Goal: Task Accomplishment & Management: Manage account settings

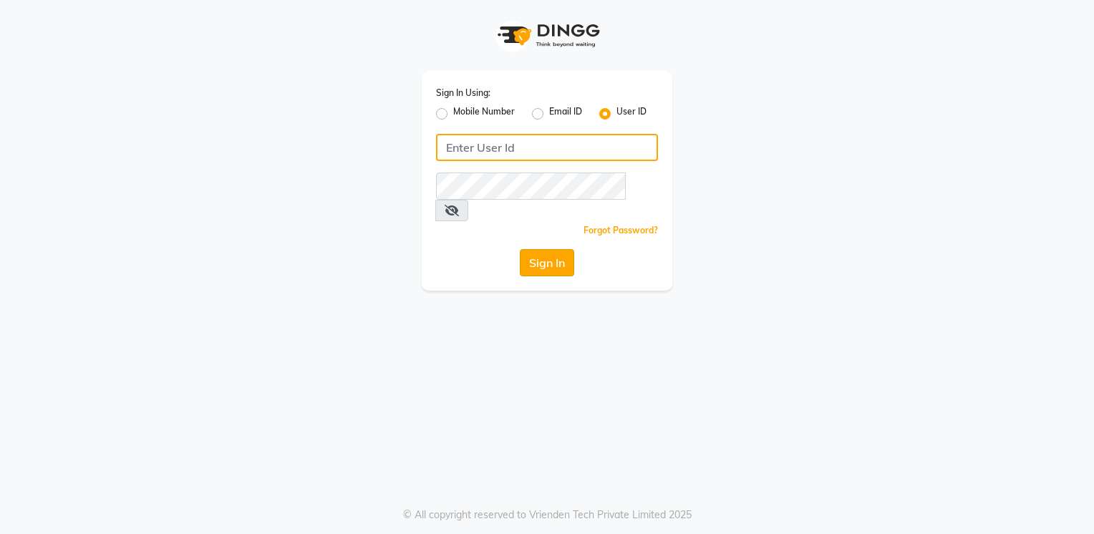
type input "Anup@123"
click at [529, 249] on button "Sign In" at bounding box center [547, 262] width 54 height 27
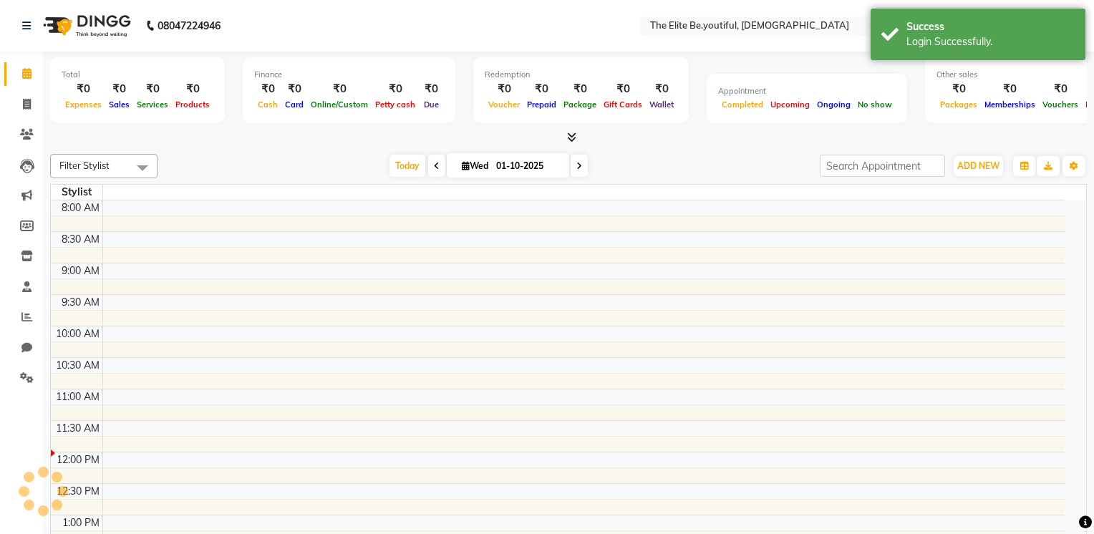
select select "en"
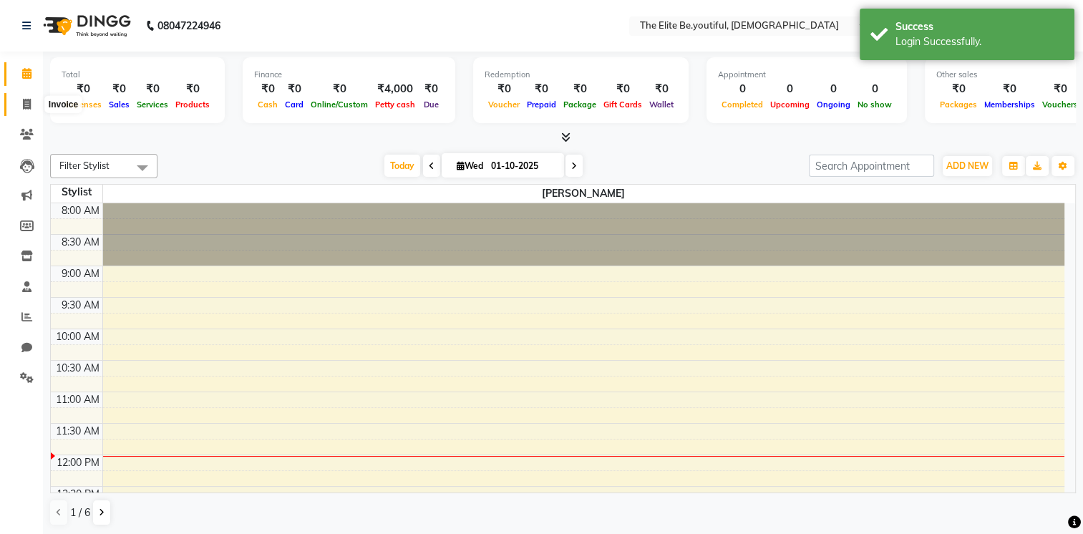
click at [29, 105] on icon at bounding box center [27, 104] width 8 height 11
select select "service"
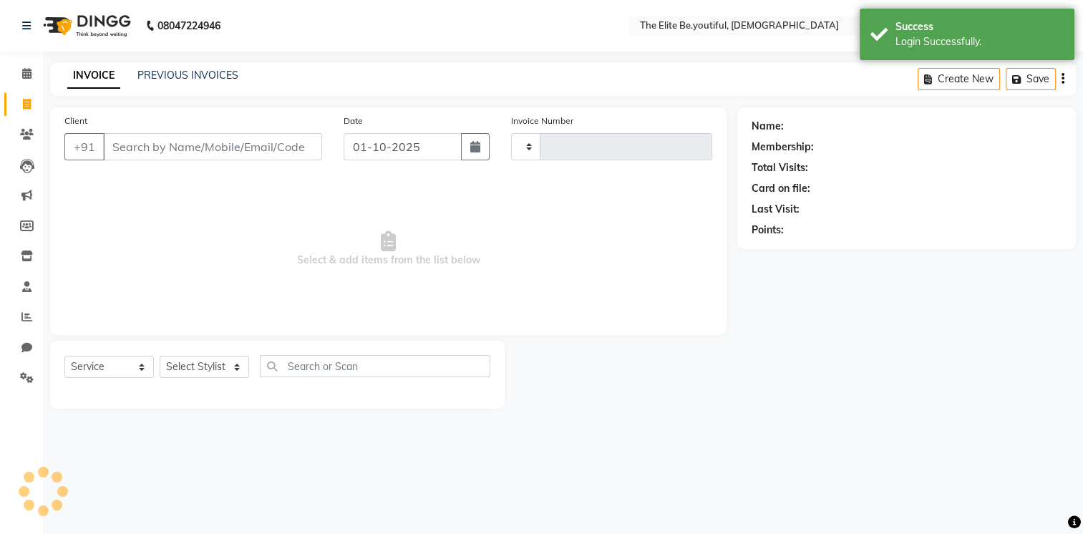
type input "0108"
select select "8173"
click at [213, 74] on link "PREVIOUS INVOICES" at bounding box center [187, 75] width 101 height 13
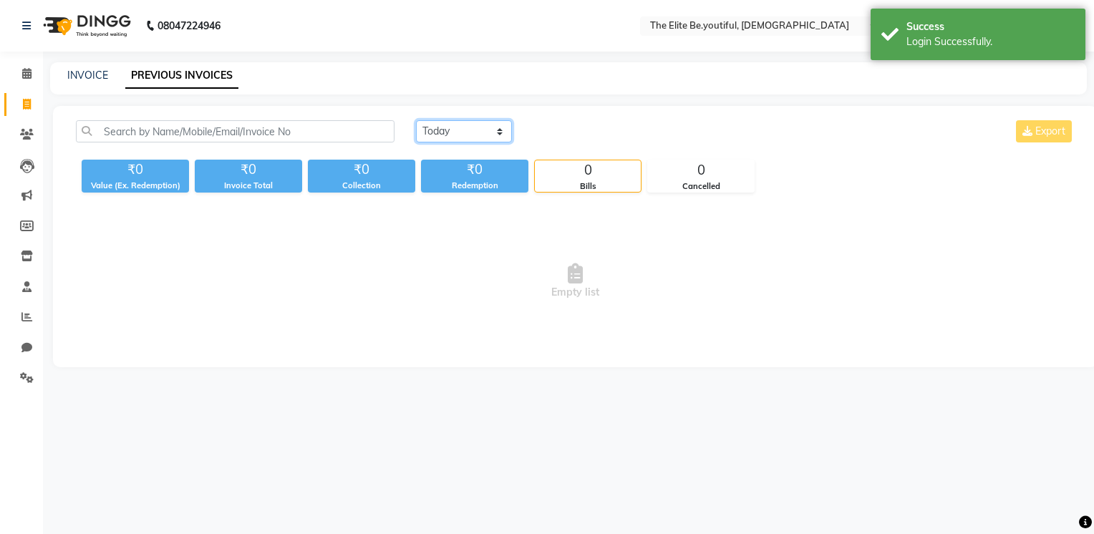
click at [495, 132] on select "[DATE] [DATE] Custom Range" at bounding box center [464, 131] width 96 height 22
select select "range"
click at [416, 120] on select "[DATE] [DATE] Custom Range" at bounding box center [464, 131] width 96 height 22
click at [573, 133] on input "01-10-2025" at bounding box center [581, 132] width 100 height 20
select select "10"
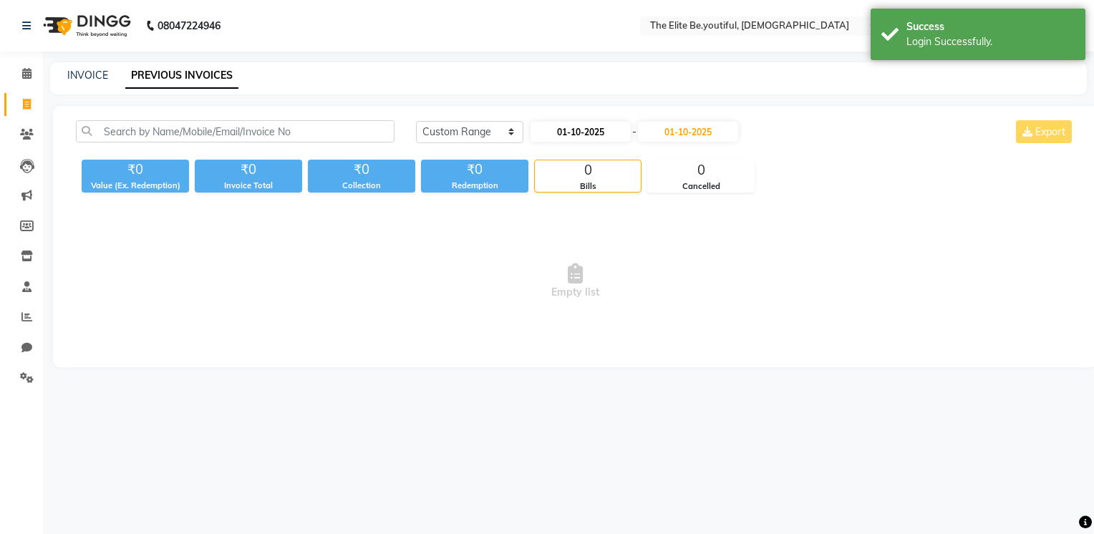
select select "2025"
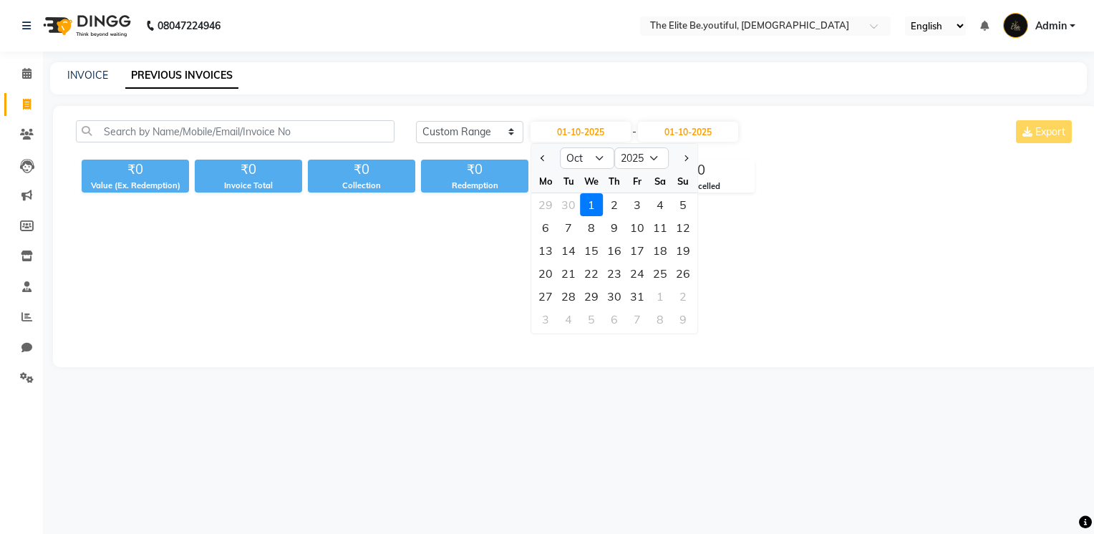
click at [535, 156] on div at bounding box center [545, 158] width 29 height 23
click at [541, 157] on span "Previous month" at bounding box center [544, 158] width 6 height 6
select select "9"
click at [548, 202] on div "1" at bounding box center [545, 204] width 23 height 23
type input "01-09-2025"
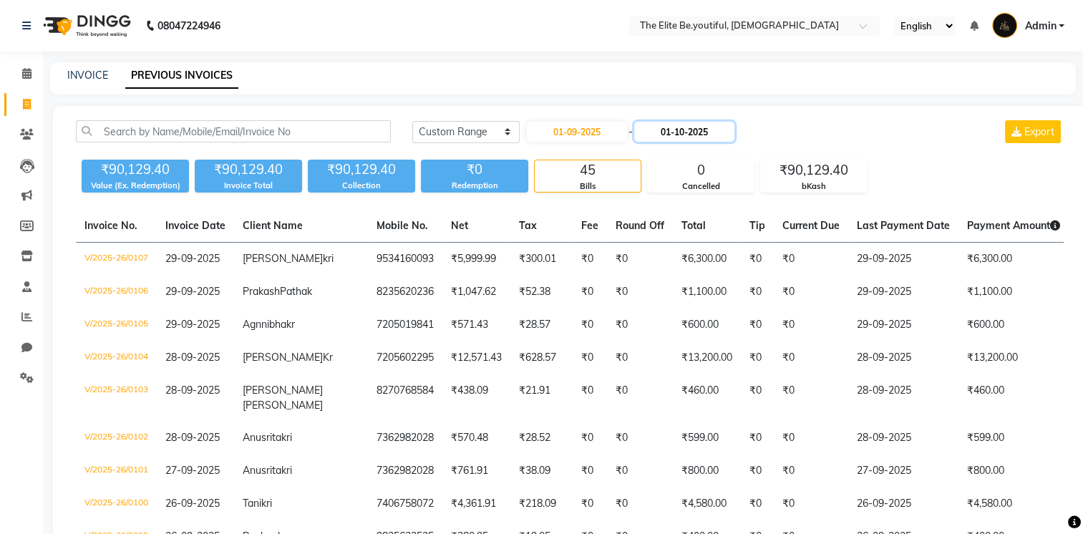
click at [686, 131] on input "01-10-2025" at bounding box center [684, 132] width 100 height 20
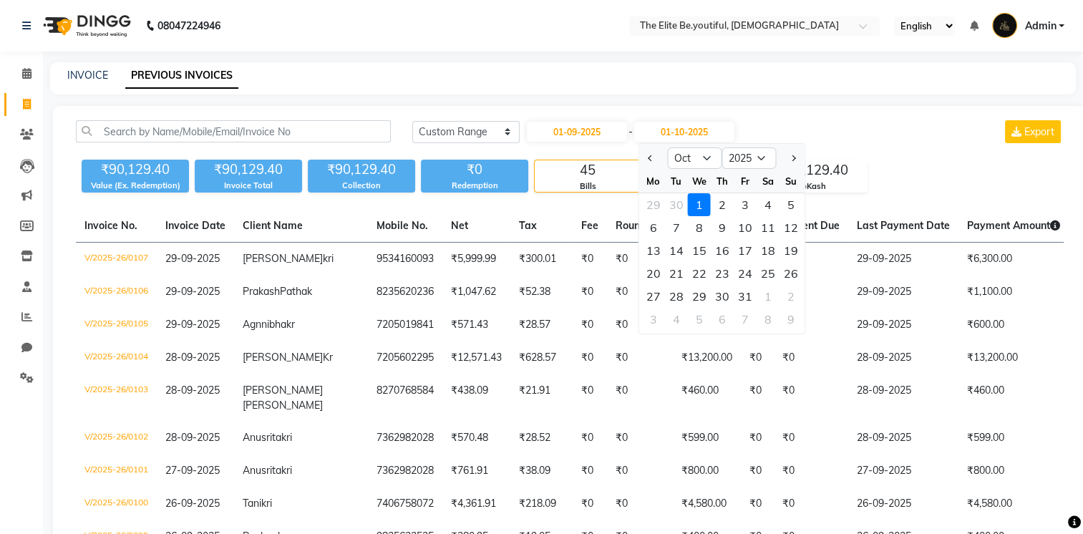
click at [650, 157] on span "Previous month" at bounding box center [651, 158] width 6 height 6
select select "9"
click at [679, 294] on div "30" at bounding box center [675, 296] width 23 height 23
type input "30-09-2025"
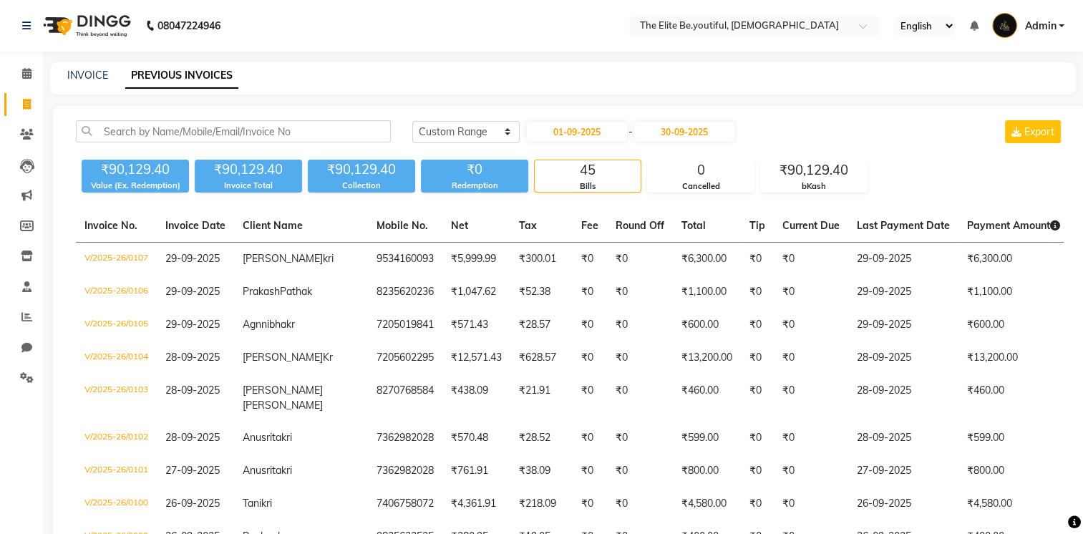
click at [937, 120] on div "[DATE] [DATE] Custom Range [DATE] - [DATE] Export" at bounding box center [738, 131] width 652 height 23
click at [592, 130] on input "01-09-2025" at bounding box center [577, 132] width 100 height 20
select select "9"
select select "2025"
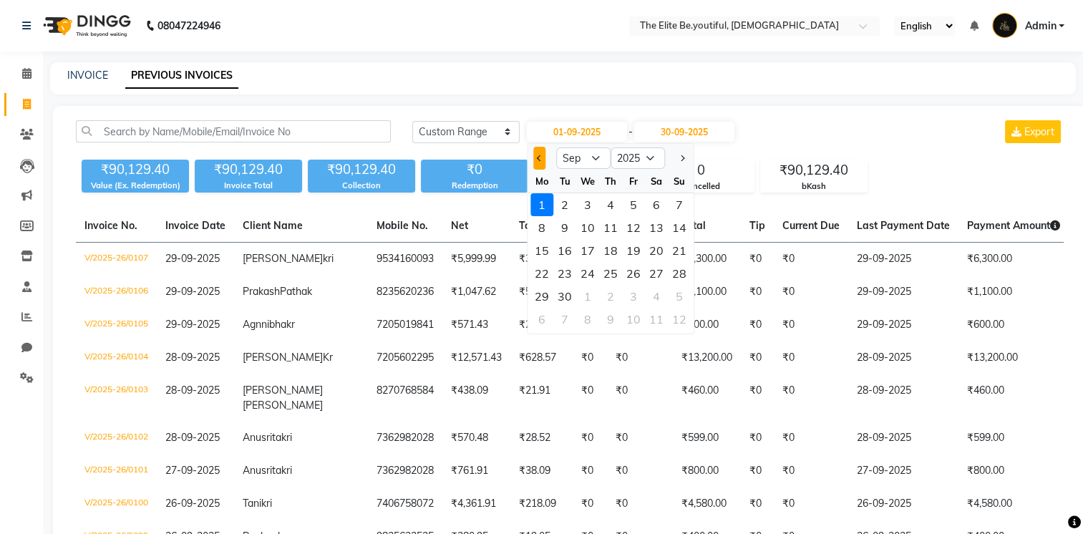
click at [541, 159] on span "Previous month" at bounding box center [540, 158] width 6 height 6
select select "8"
click at [639, 209] on div "1" at bounding box center [633, 204] width 23 height 23
type input "[DATE]"
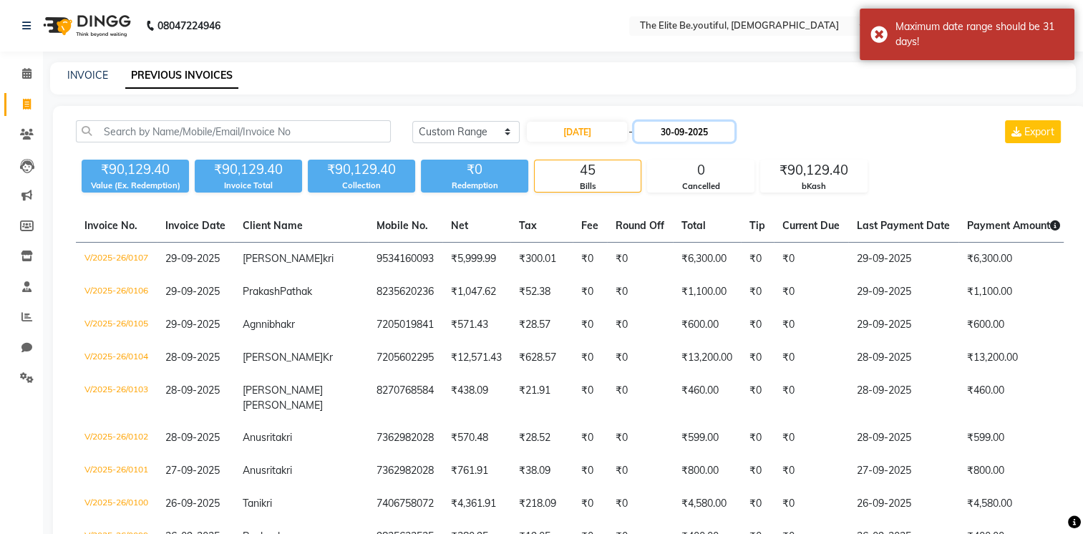
click at [706, 135] on input "30-09-2025" at bounding box center [684, 132] width 100 height 20
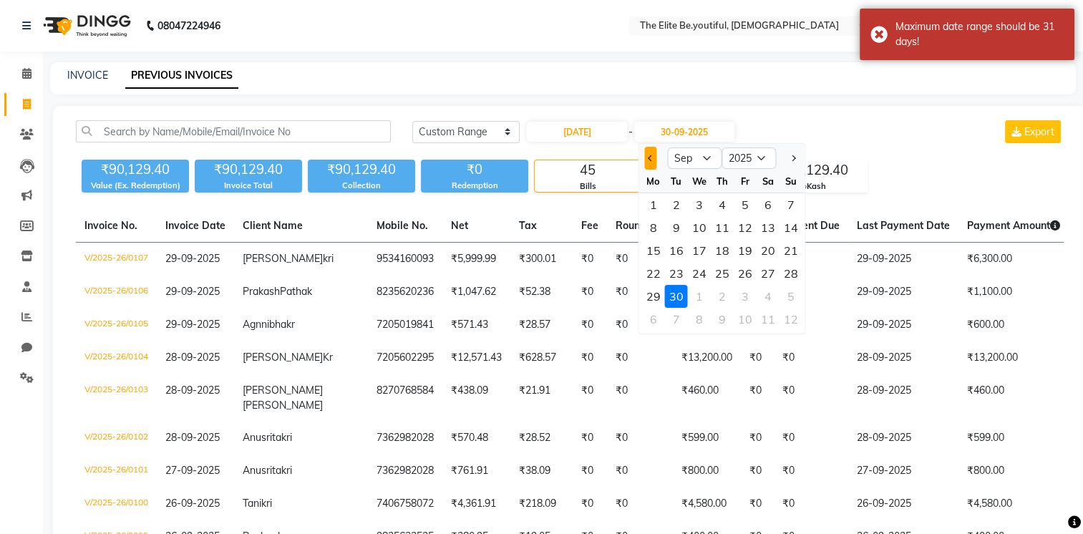
click at [654, 156] on button "Previous month" at bounding box center [650, 158] width 12 height 23
select select "8"
click at [785, 296] on div "31" at bounding box center [790, 296] width 23 height 23
type input "[DATE]"
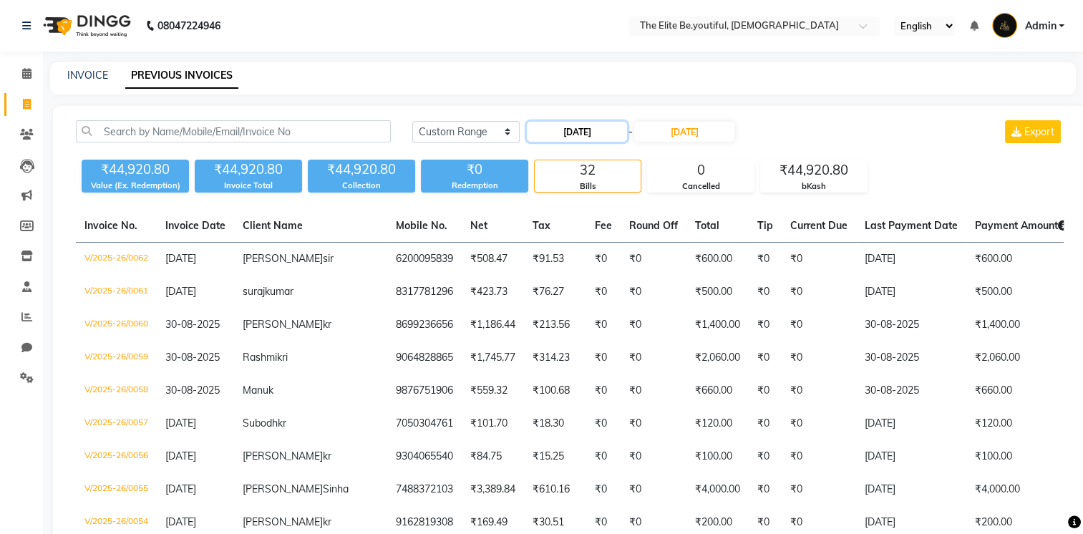
click at [586, 137] on input "[DATE]" at bounding box center [577, 132] width 100 height 20
select select "8"
select select "2025"
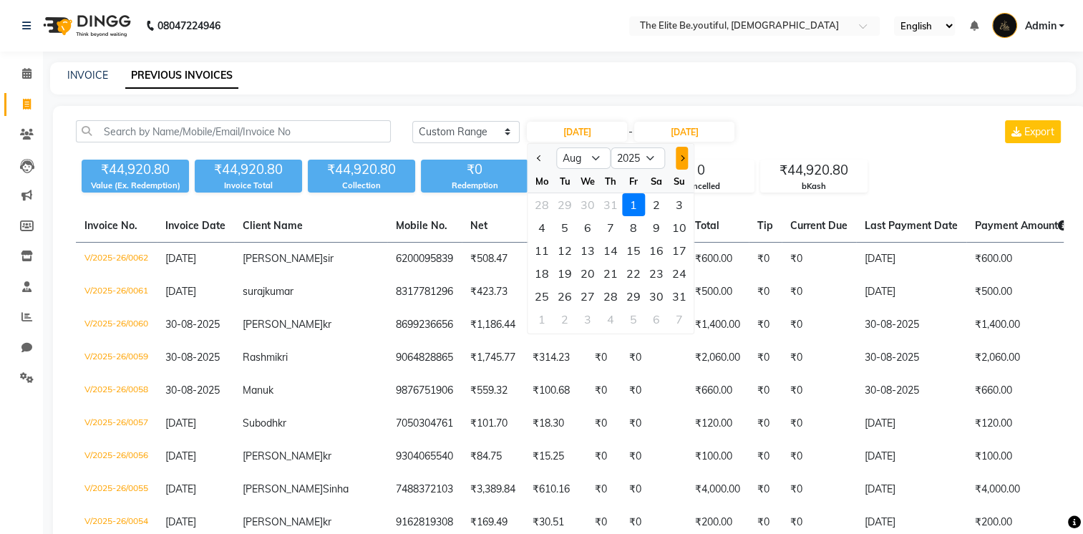
click at [680, 159] on span "Next month" at bounding box center [682, 158] width 6 height 6
select select "9"
drag, startPoint x: 538, startPoint y: 198, endPoint x: 561, endPoint y: 198, distance: 23.6
click at [538, 199] on div "1" at bounding box center [542, 204] width 23 height 23
type input "01-09-2025"
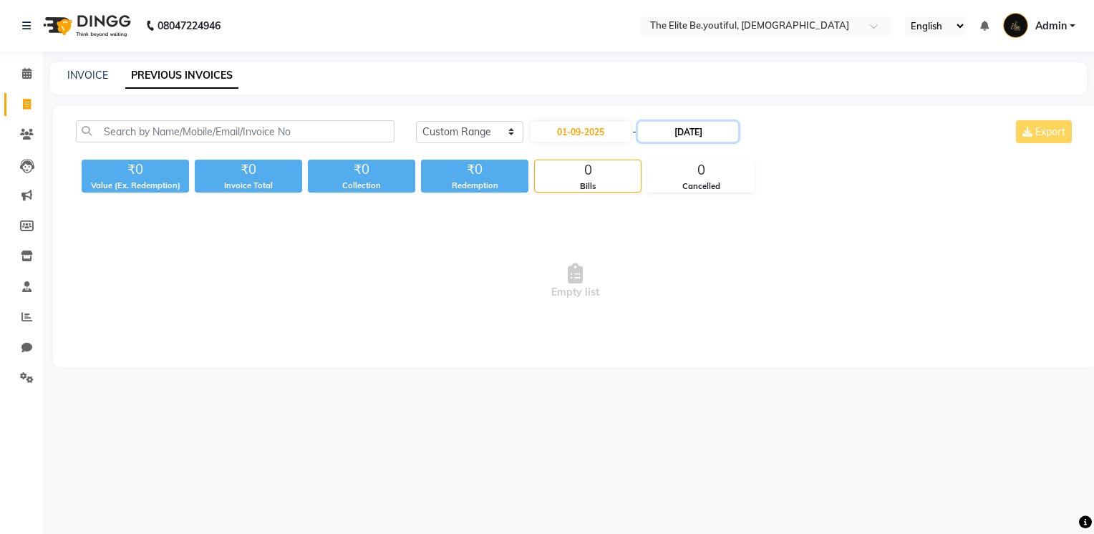
click at [687, 127] on input "[DATE]" at bounding box center [688, 132] width 100 height 20
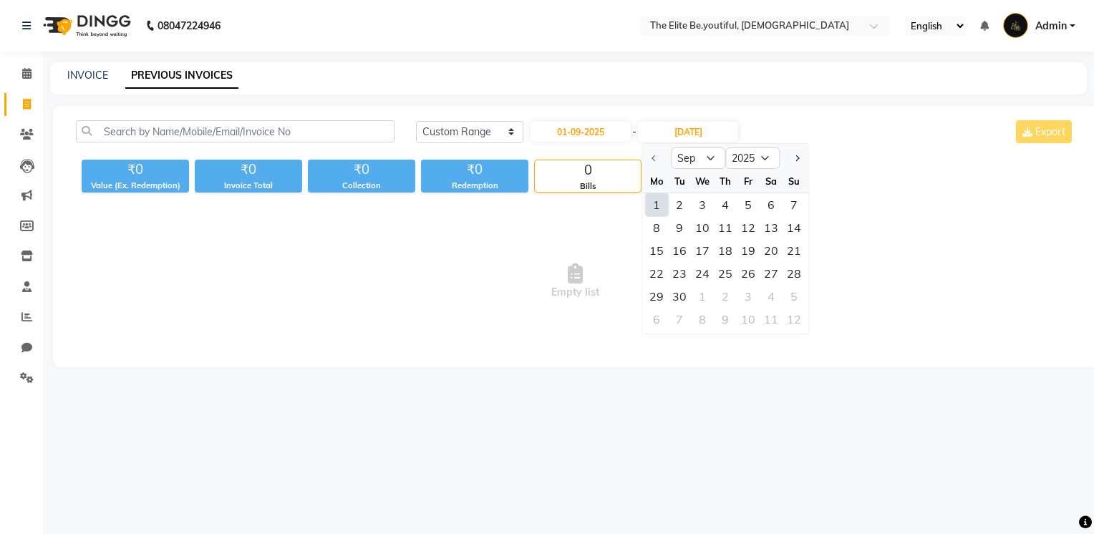
click at [683, 297] on div "30" at bounding box center [679, 296] width 23 height 23
type input "30-09-2025"
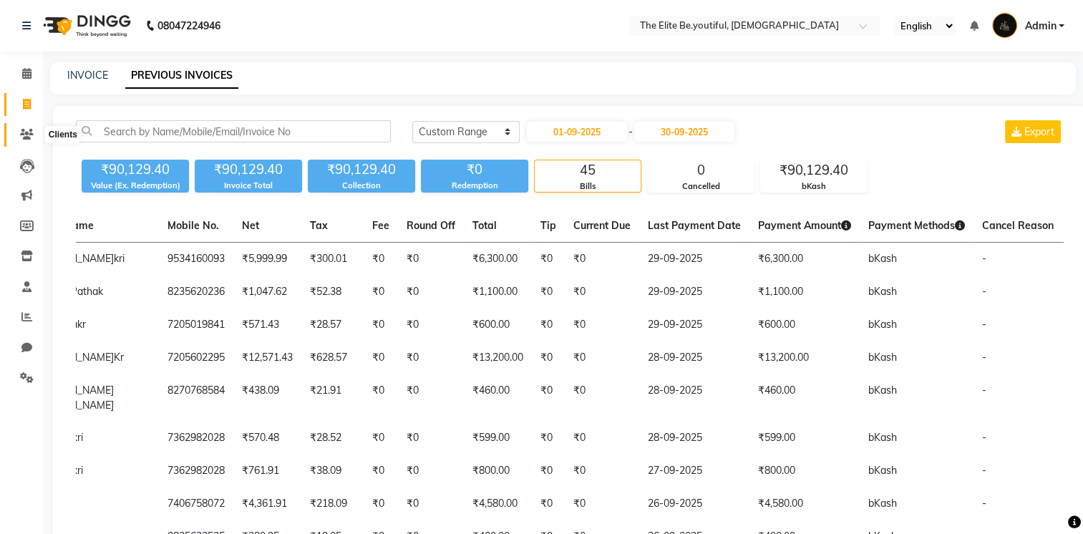
click at [30, 135] on icon at bounding box center [27, 134] width 14 height 11
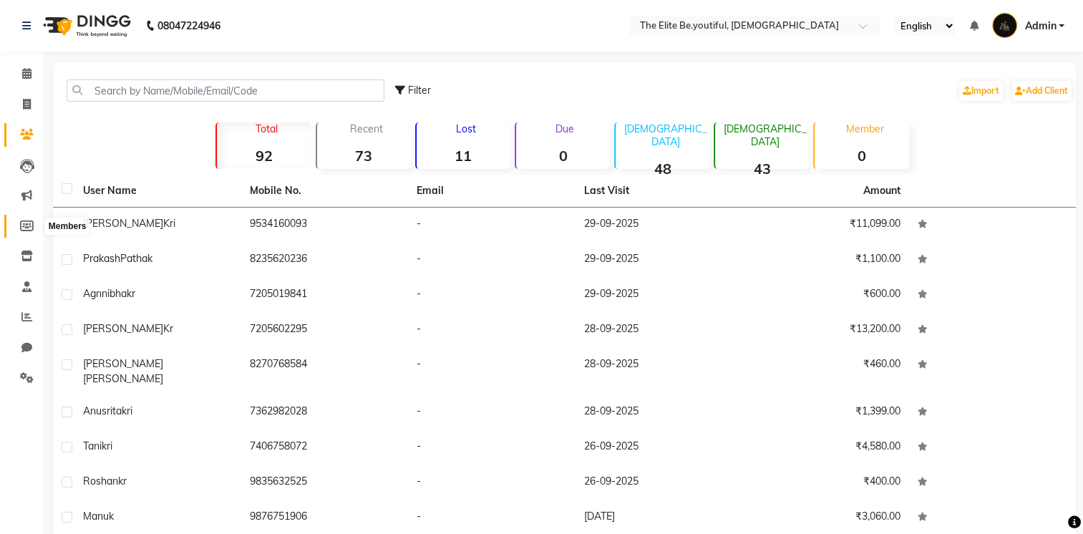
click at [26, 225] on icon at bounding box center [27, 226] width 14 height 11
select select
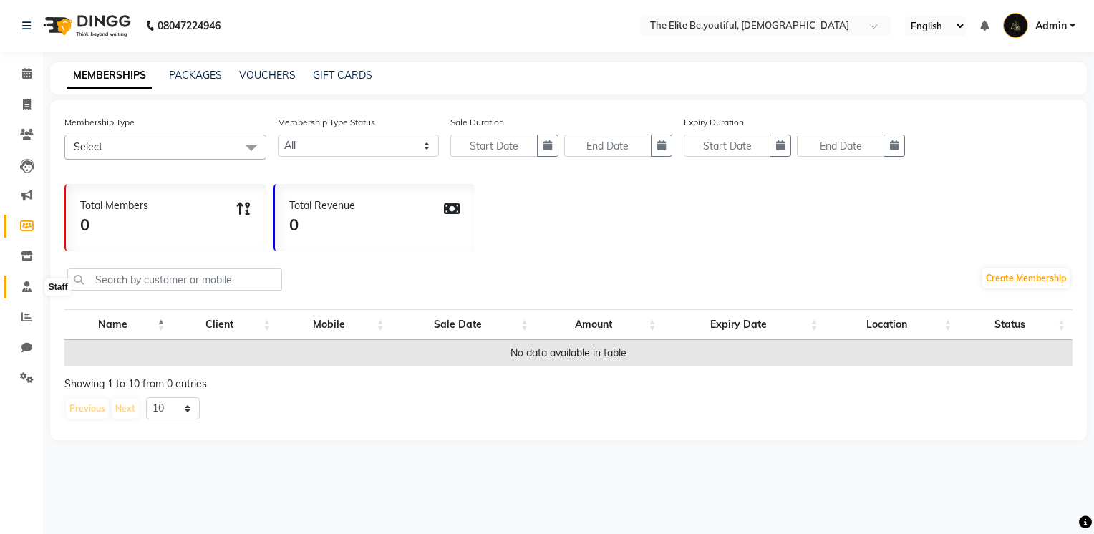
click at [26, 291] on icon at bounding box center [26, 286] width 9 height 11
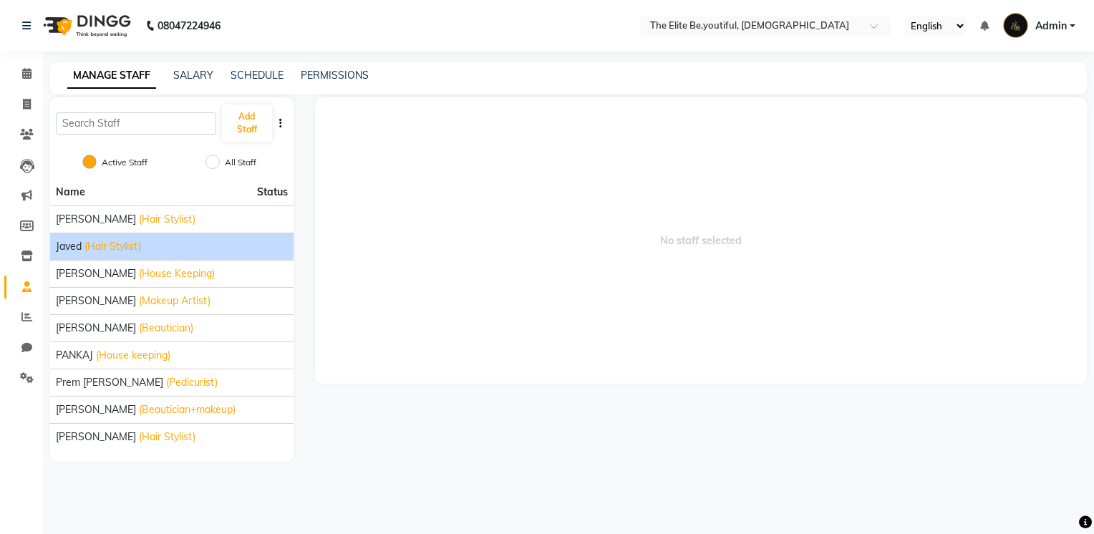
click at [95, 243] on span "(Hair Stylist)" at bounding box center [112, 246] width 57 height 15
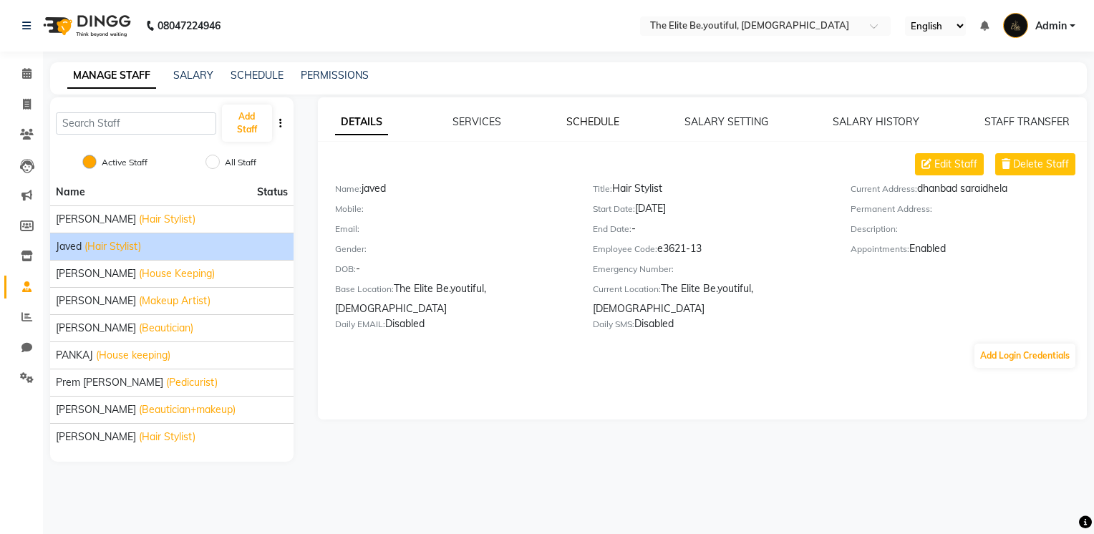
click at [590, 125] on link "SCHEDULE" at bounding box center [592, 121] width 53 height 13
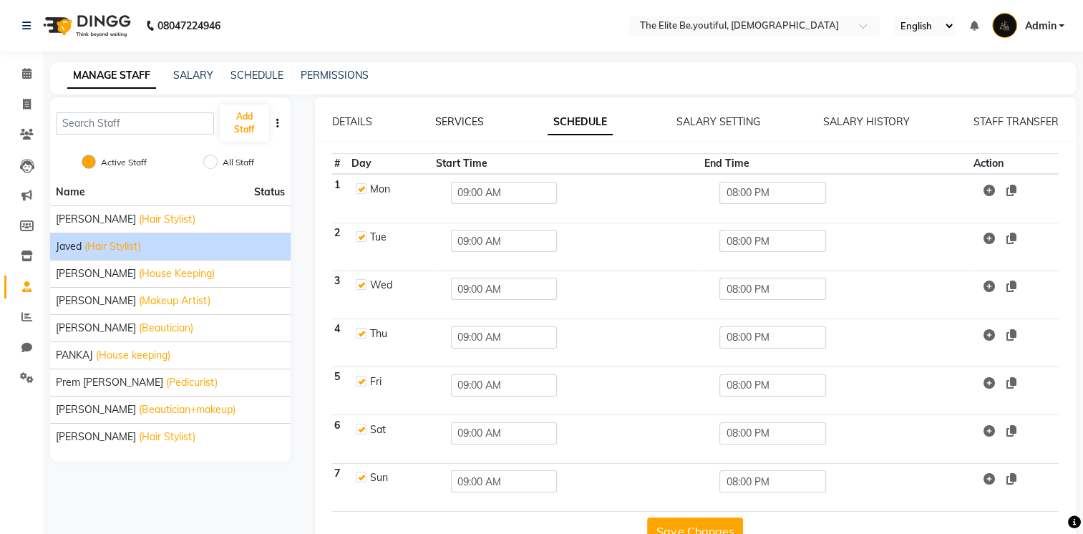
click at [455, 121] on link "SERVICES" at bounding box center [459, 121] width 49 height 13
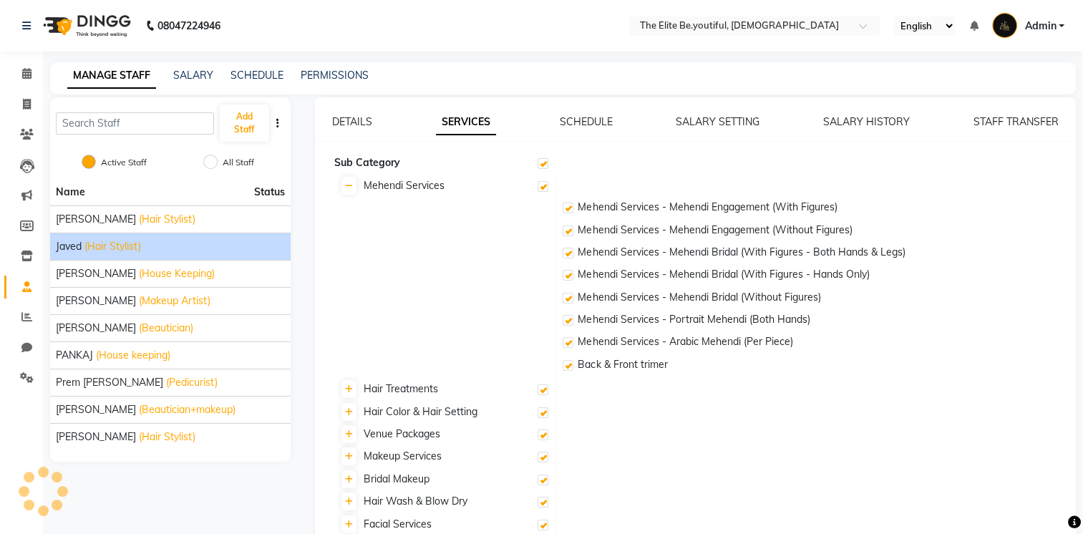
checkbox input "true"
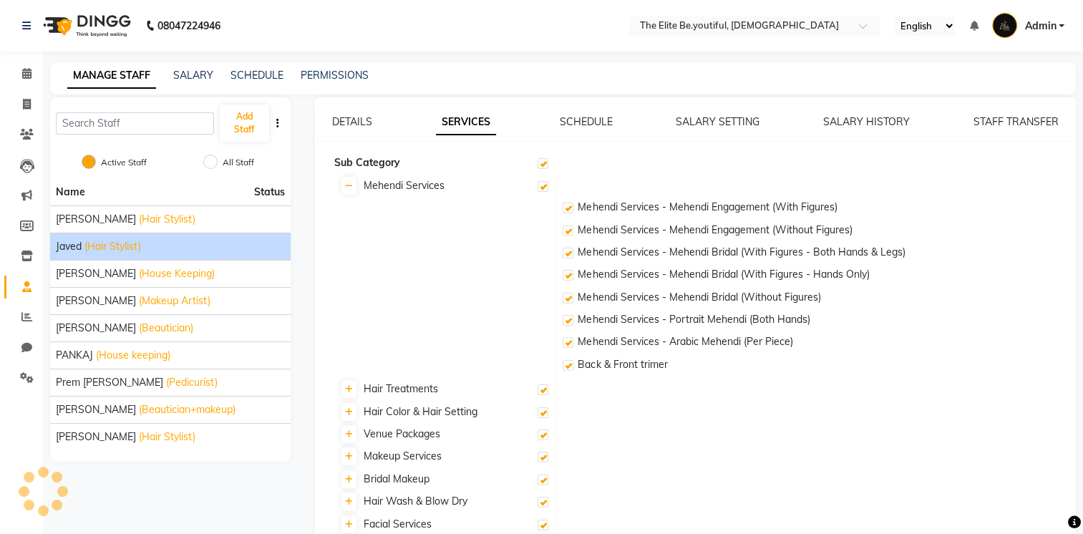
checkbox input "true"
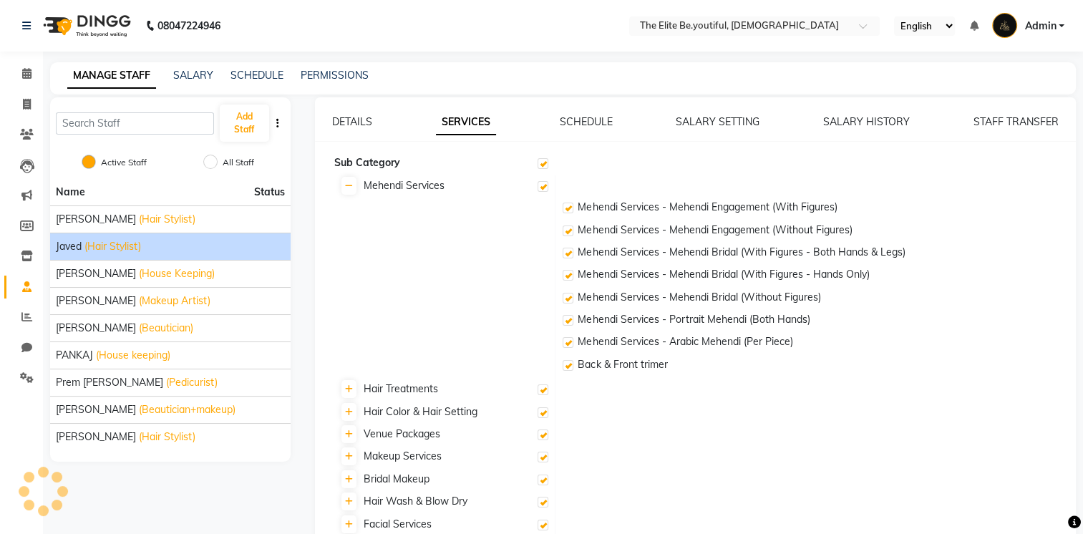
checkbox input "true"
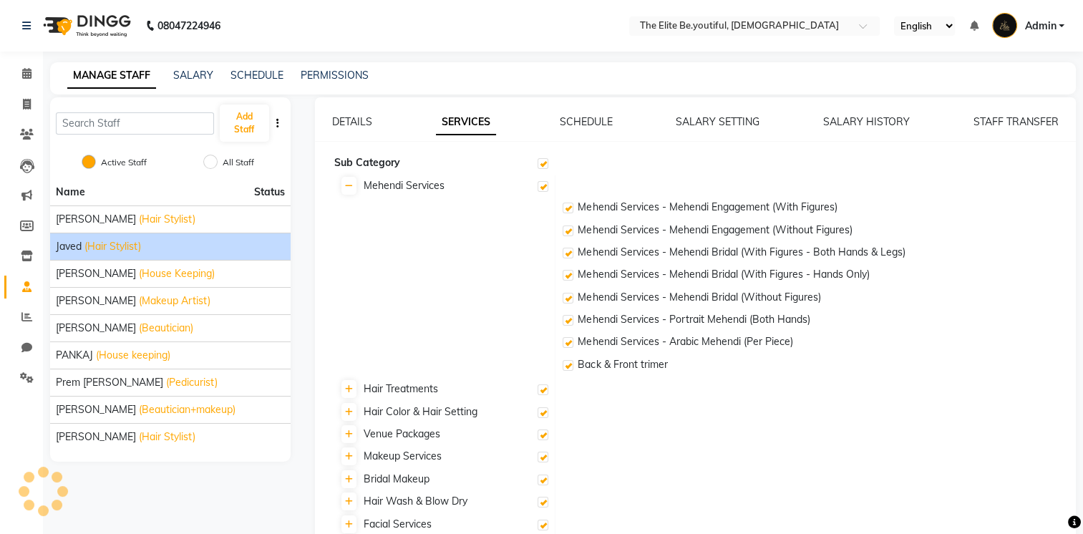
checkbox input "true"
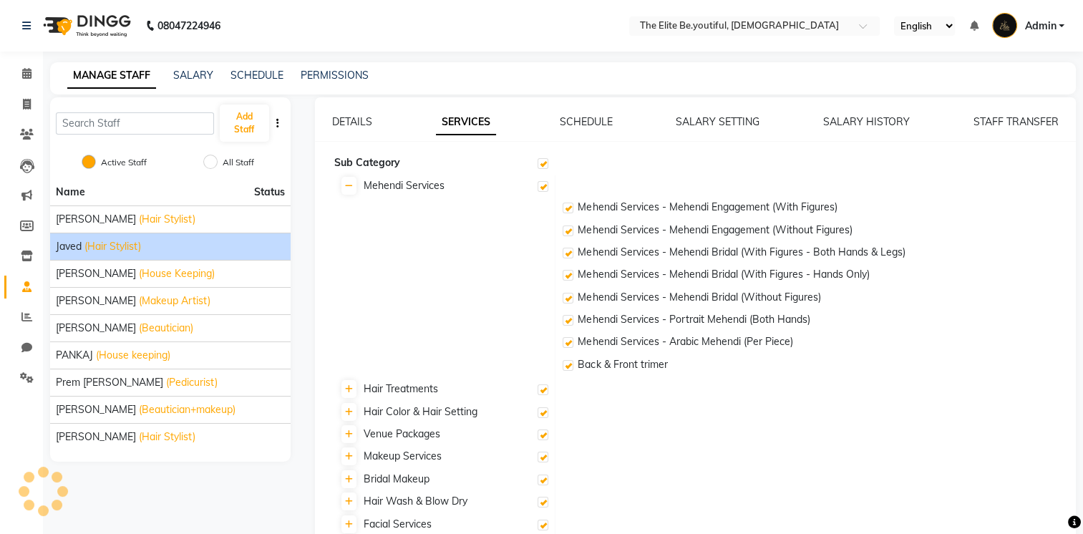
checkbox input "true"
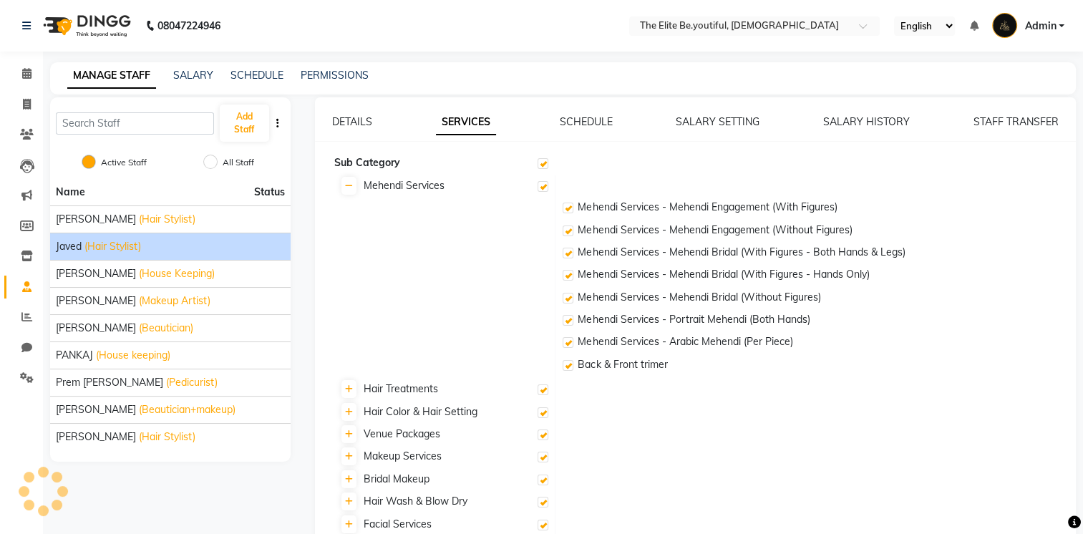
checkbox input "true"
click at [601, 125] on link "SCHEDULE" at bounding box center [585, 121] width 53 height 13
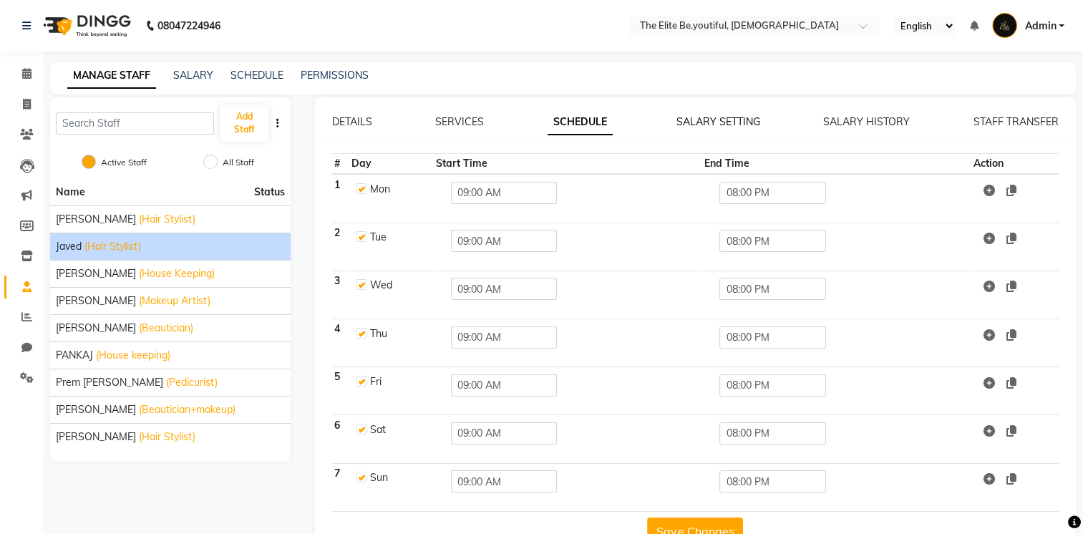
click at [716, 123] on link "SALARY SETTING" at bounding box center [719, 121] width 84 height 13
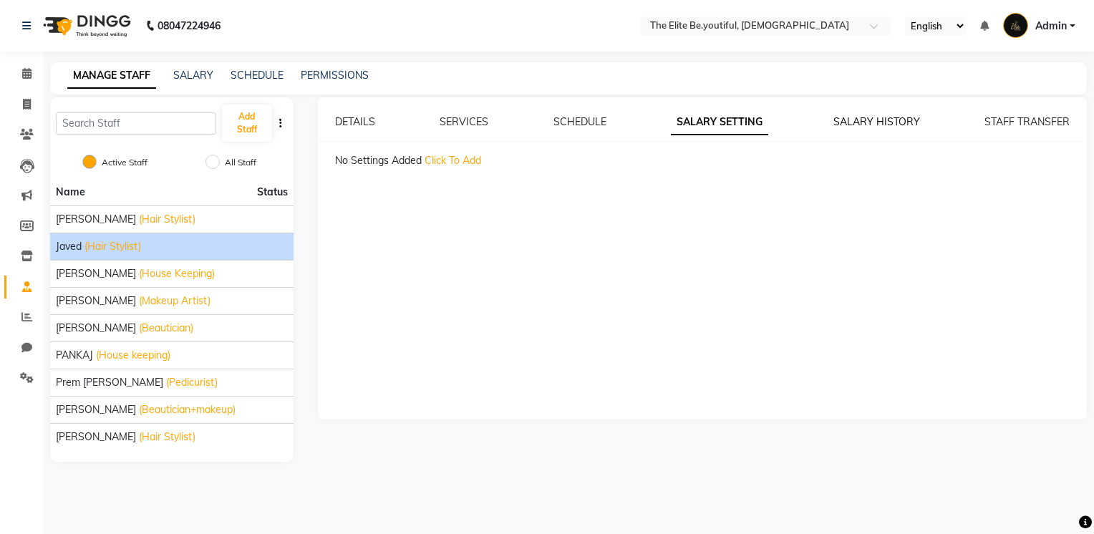
click at [854, 125] on link "SALARY HISTORY" at bounding box center [876, 121] width 87 height 13
click at [1015, 125] on link "STAFF TRANSFER" at bounding box center [1026, 121] width 85 height 13
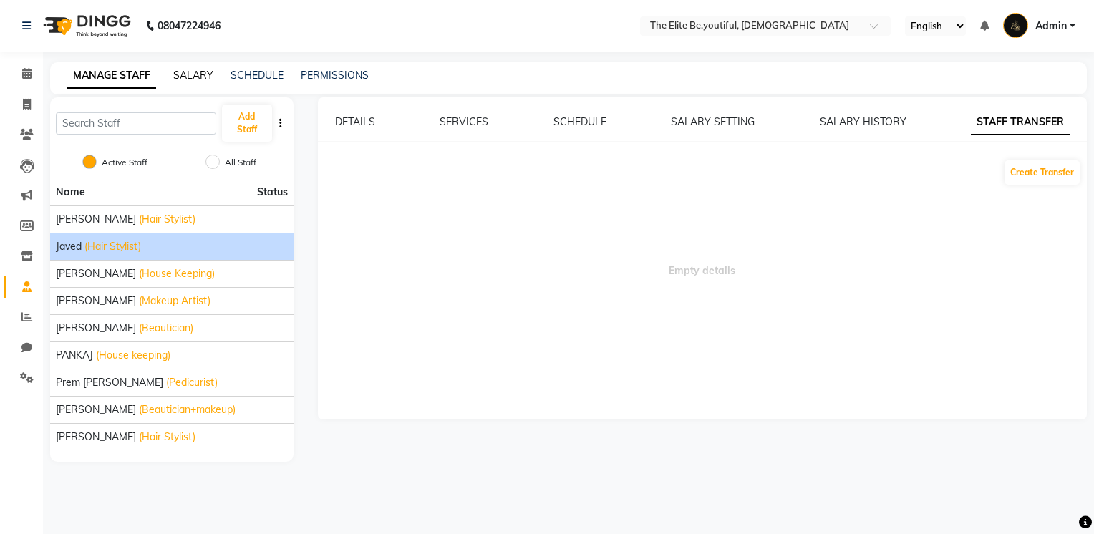
click at [204, 74] on link "SALARY" at bounding box center [193, 75] width 40 height 13
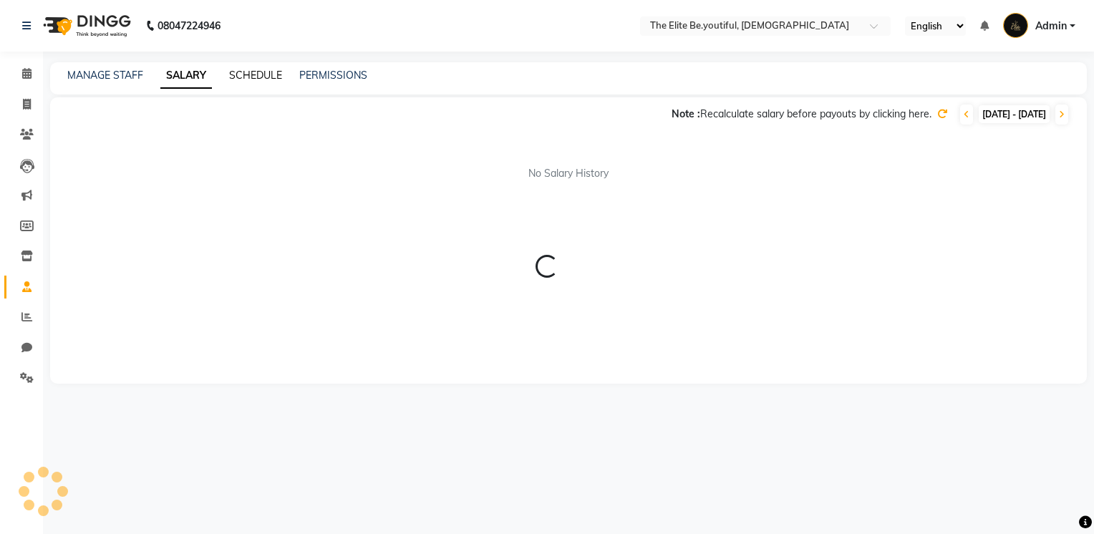
click at [256, 71] on link "SCHEDULE" at bounding box center [255, 75] width 53 height 13
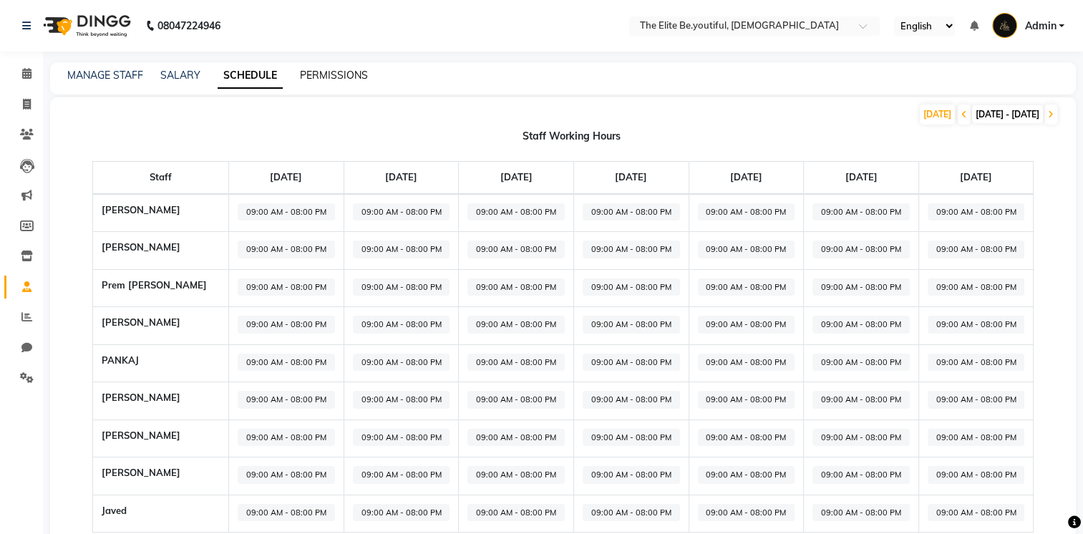
click at [335, 72] on link "PERMISSIONS" at bounding box center [334, 75] width 68 height 13
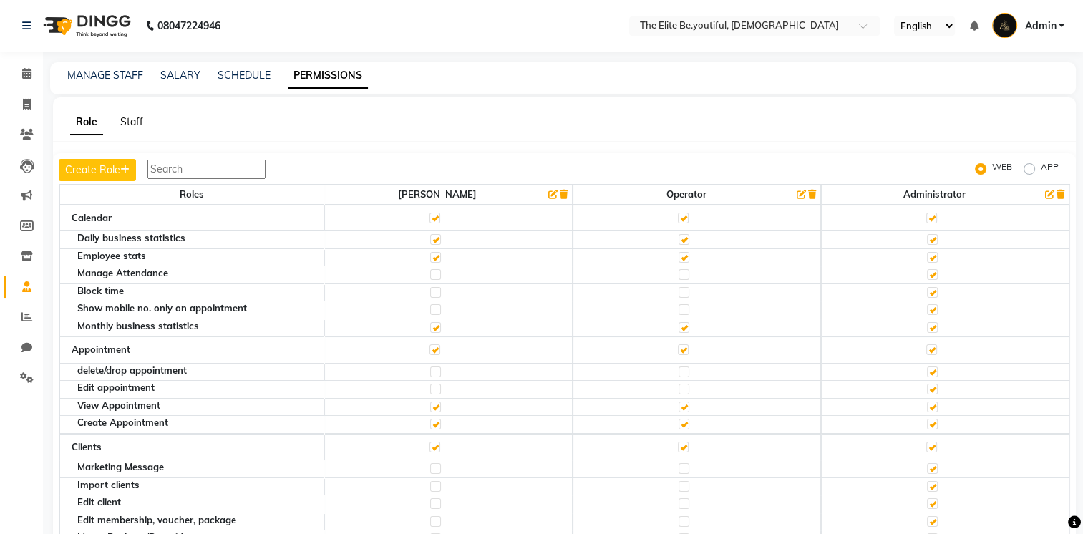
click at [130, 121] on link "Staff" at bounding box center [131, 121] width 23 height 13
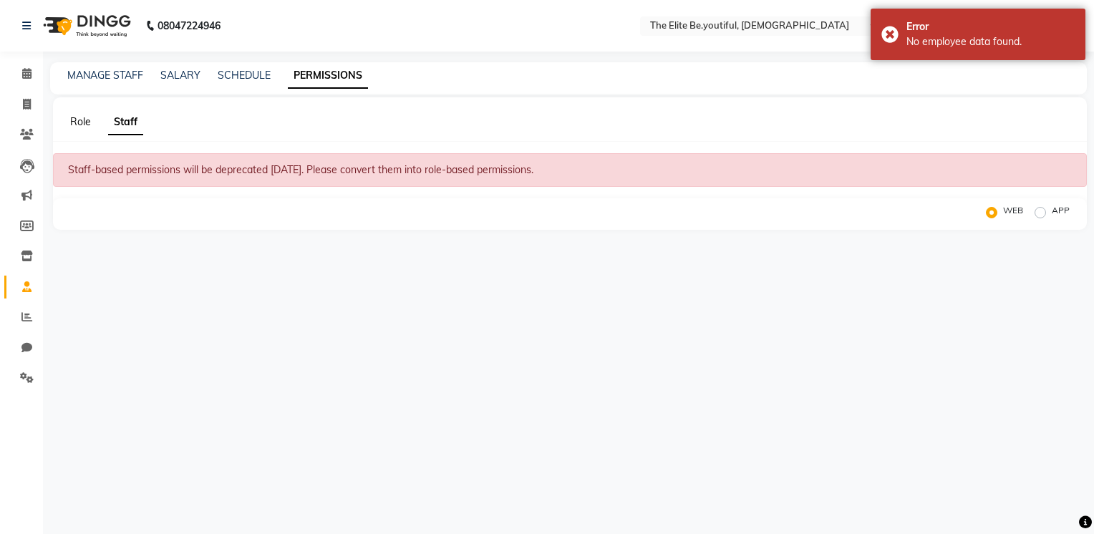
click at [85, 117] on link "Role" at bounding box center [80, 121] width 21 height 13
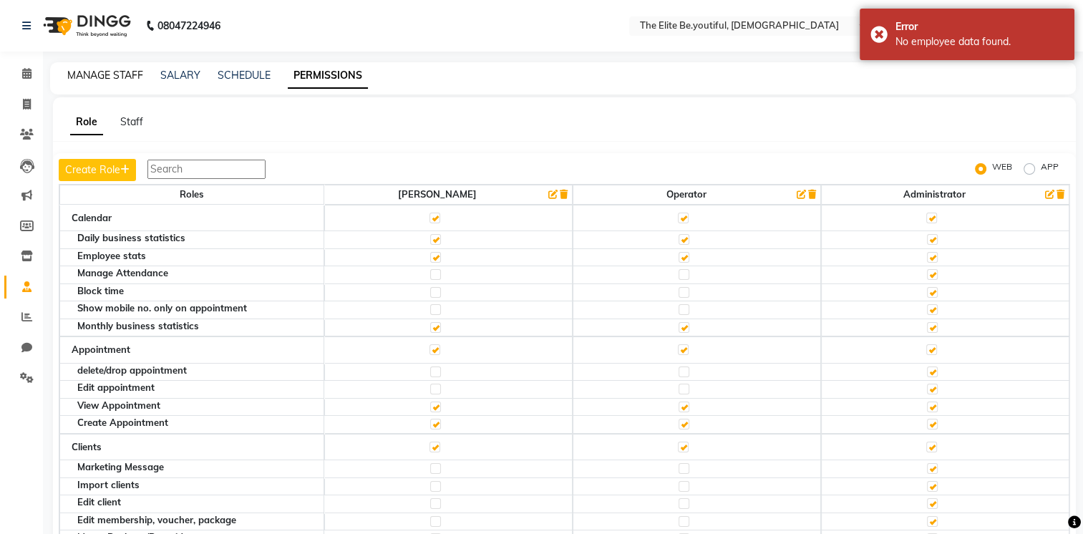
click at [118, 71] on link "MANAGE STAFF" at bounding box center [105, 75] width 76 height 13
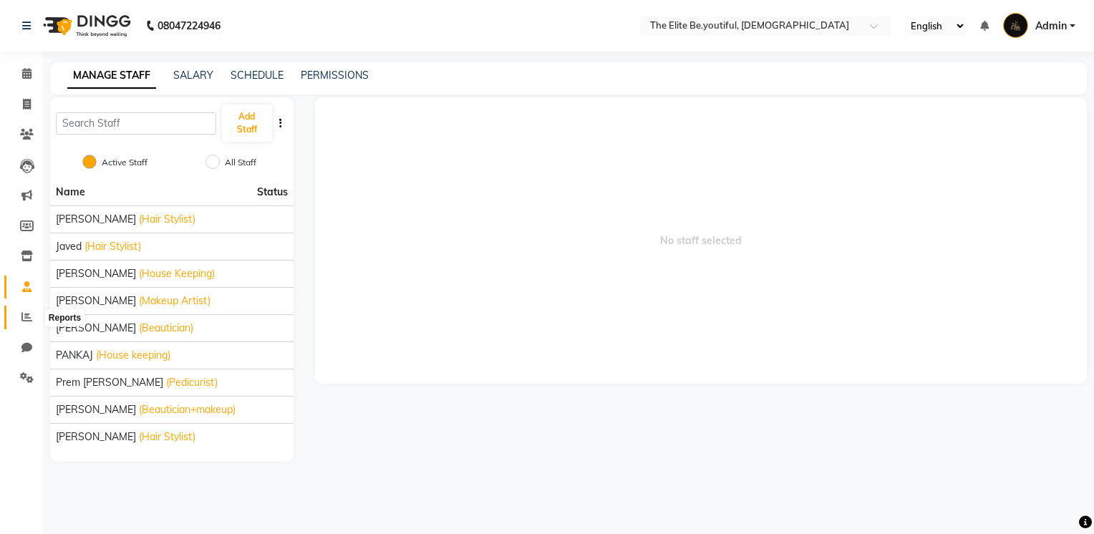
click at [29, 320] on icon at bounding box center [26, 316] width 11 height 11
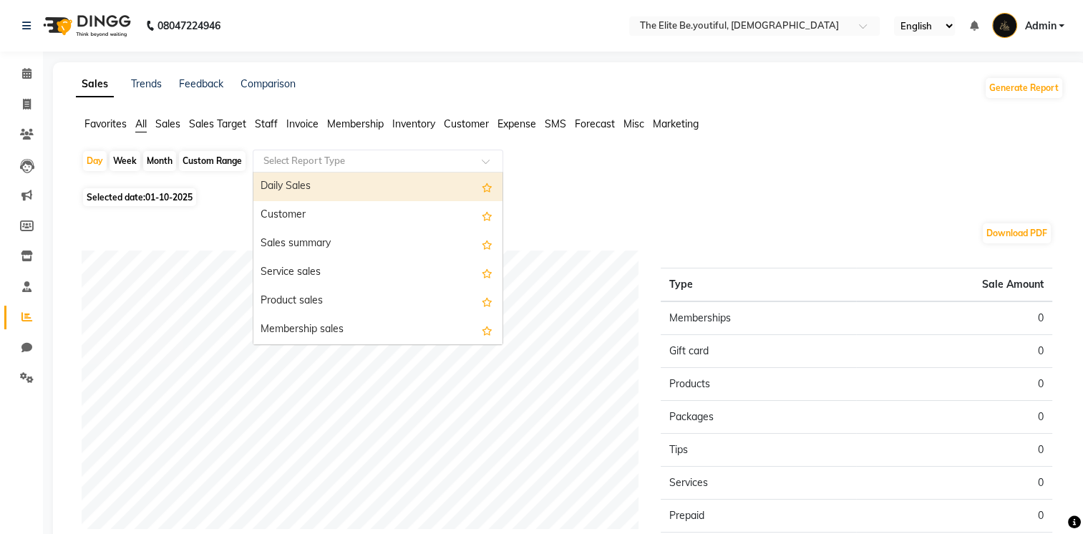
click at [492, 163] on span at bounding box center [491, 165] width 18 height 14
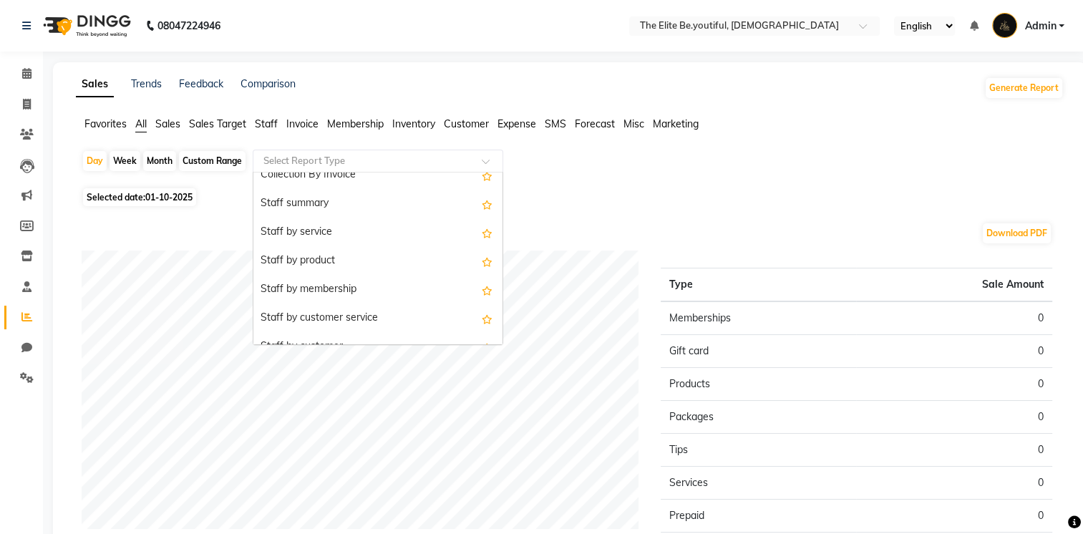
scroll to position [501, 0]
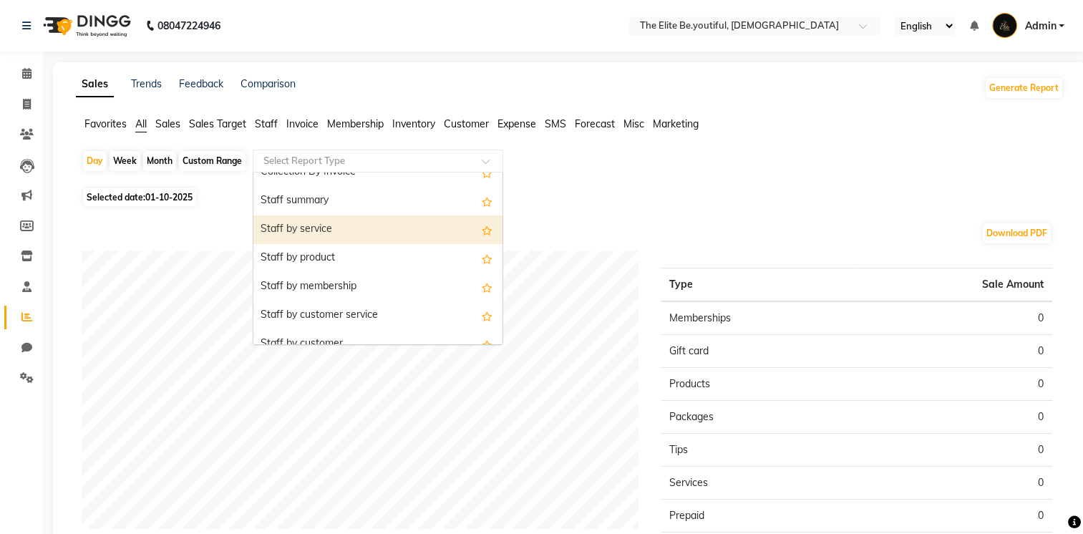
click at [413, 227] on div "Staff by service" at bounding box center [377, 230] width 249 height 29
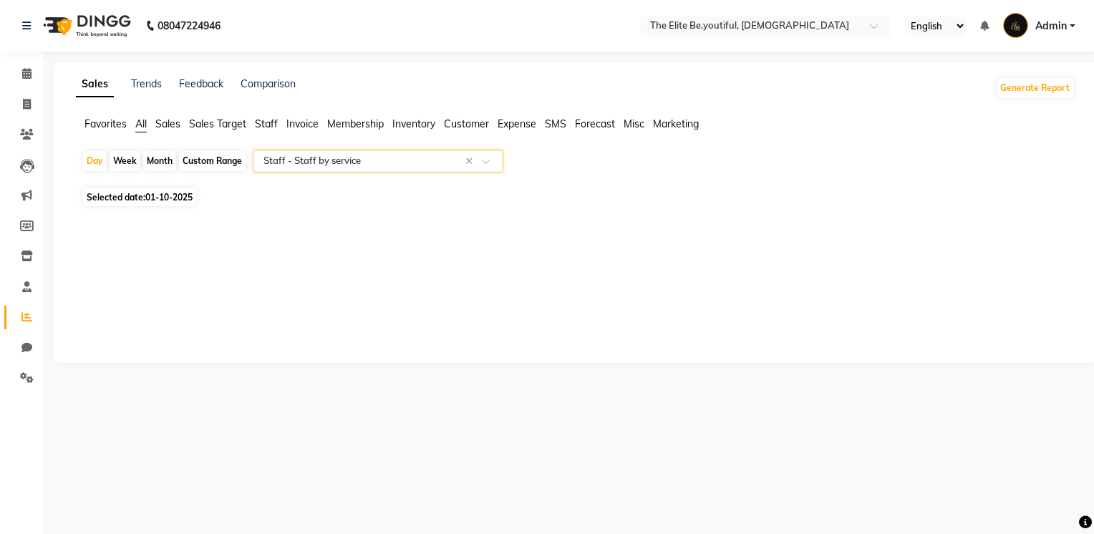
click at [175, 198] on span "01-10-2025" at bounding box center [168, 197] width 47 height 11
select select "10"
select select "2025"
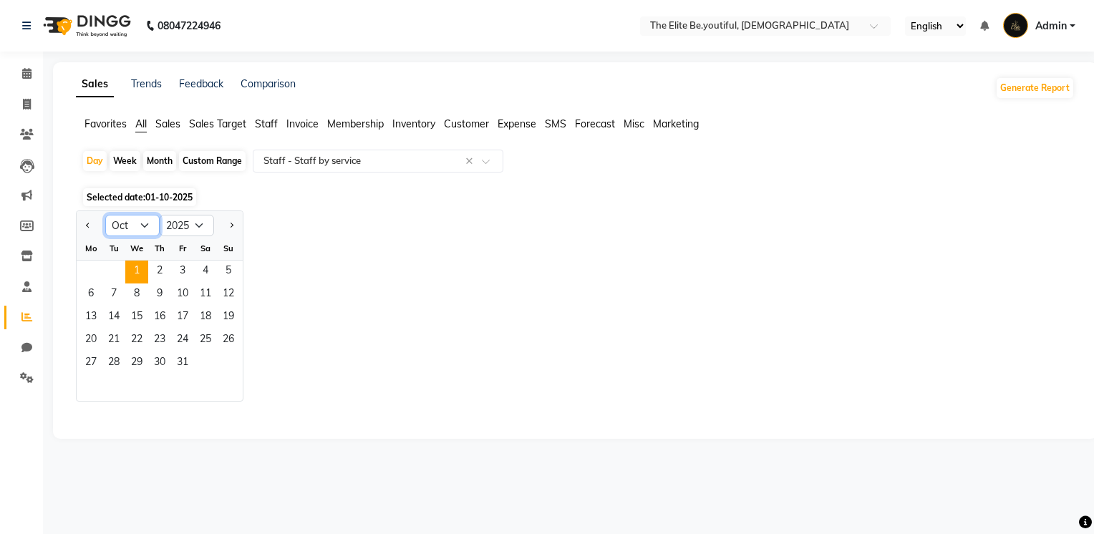
click at [149, 222] on select "Jan Feb Mar Apr May Jun [DATE] Aug Sep Oct Nov Dec" at bounding box center [132, 225] width 54 height 21
select select "9"
click at [105, 215] on select "Jan Feb Mar Apr May Jun [DATE] Aug Sep Oct Nov Dec" at bounding box center [132, 225] width 54 height 21
drag, startPoint x: 82, startPoint y: 284, endPoint x: 89, endPoint y: 283, distance: 7.2
click at [83, 284] on span "8" at bounding box center [90, 295] width 23 height 23
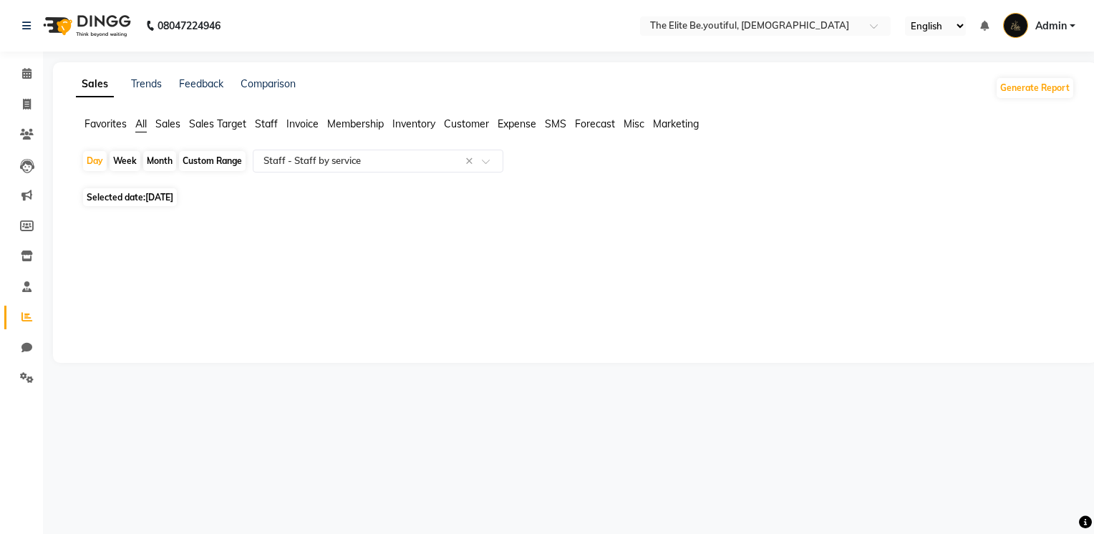
click at [173, 198] on span "[DATE]" at bounding box center [159, 197] width 28 height 11
select select "9"
select select "2025"
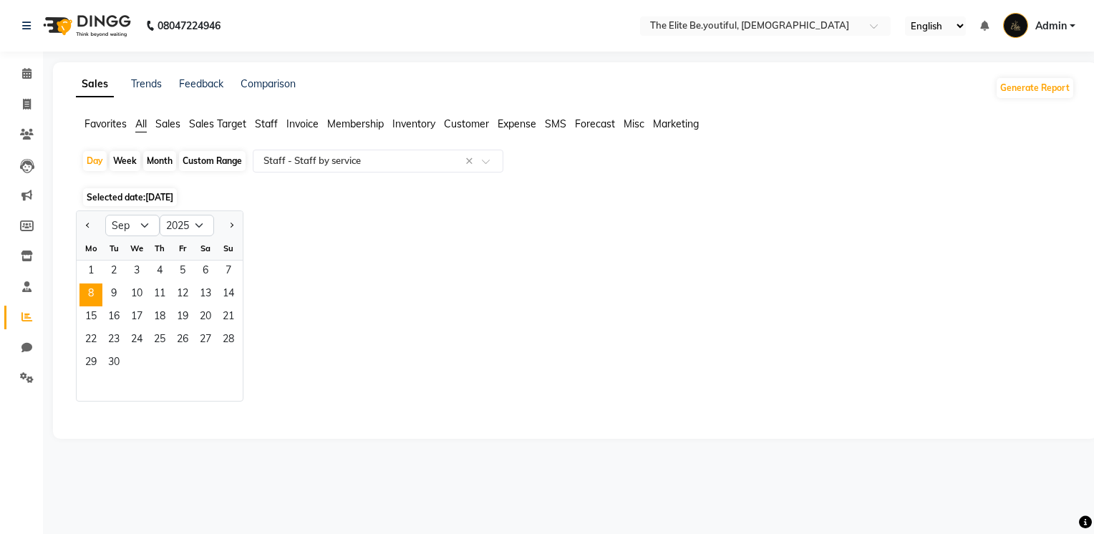
click at [208, 160] on div "Custom Range" at bounding box center [212, 161] width 67 height 20
select select "9"
select select "2025"
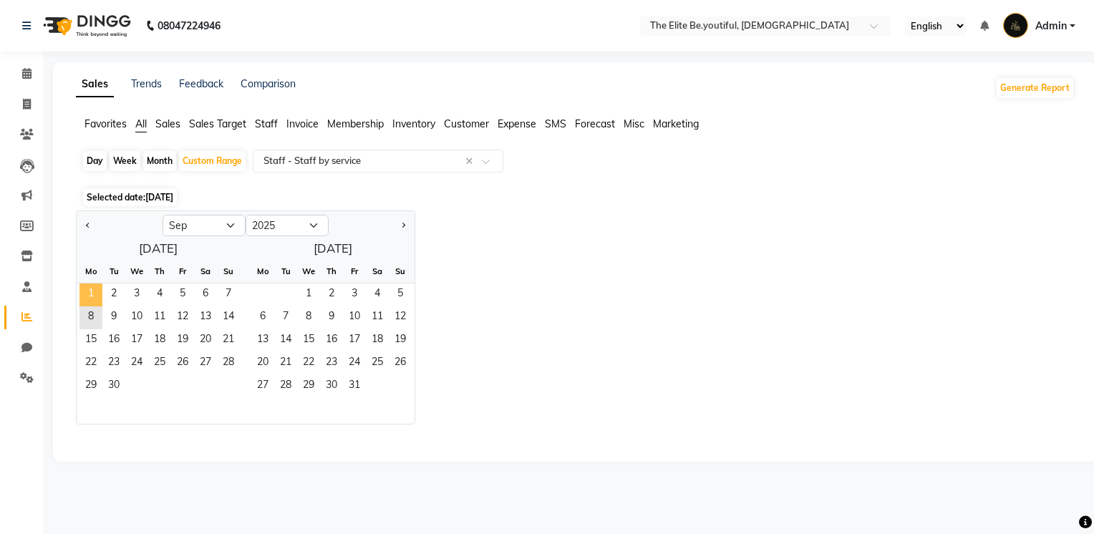
click at [92, 286] on span "1" at bounding box center [90, 295] width 23 height 23
click at [117, 381] on span "30" at bounding box center [113, 386] width 23 height 23
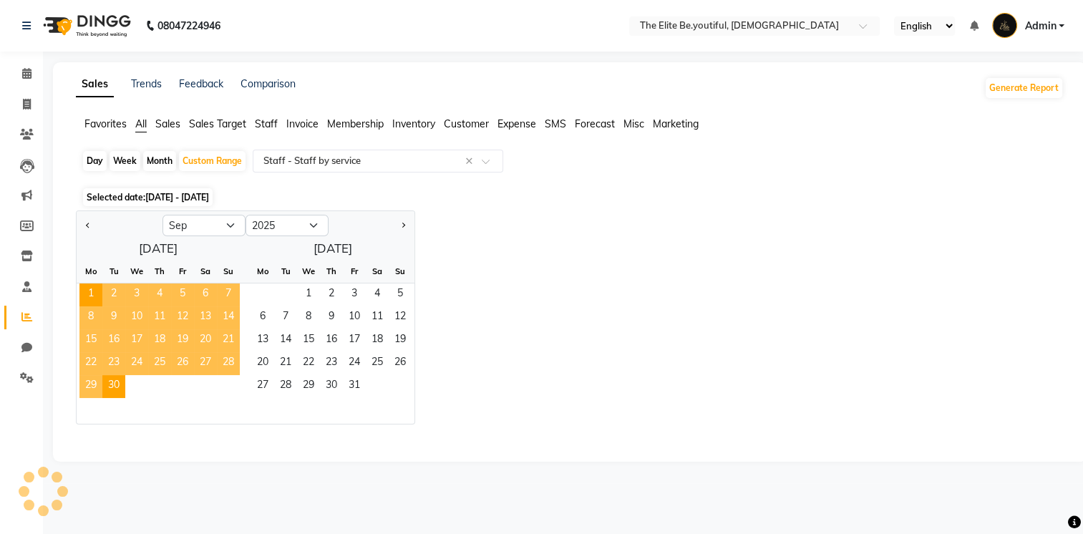
select select "full_report"
select select "csv"
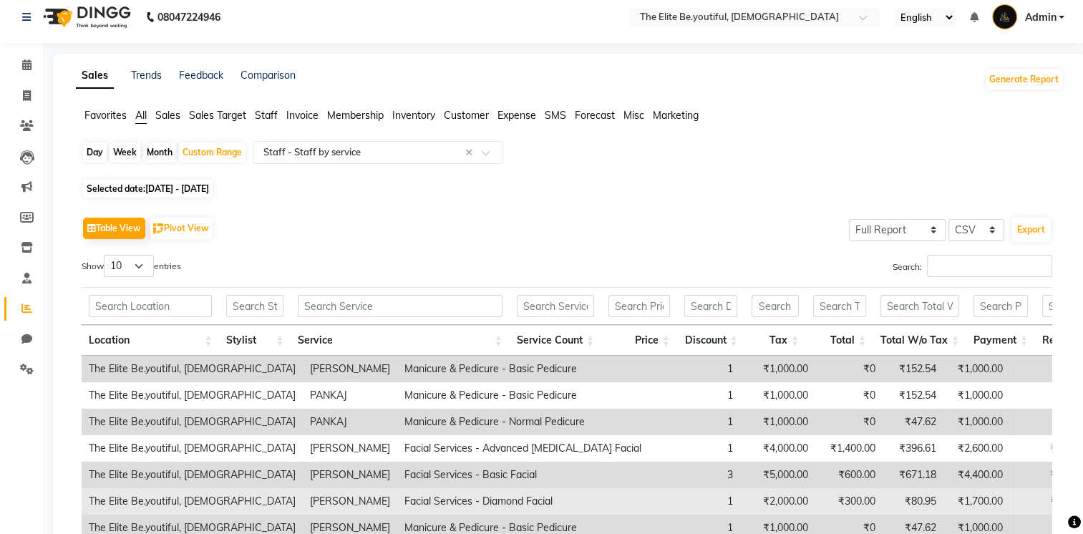
scroll to position [0, 0]
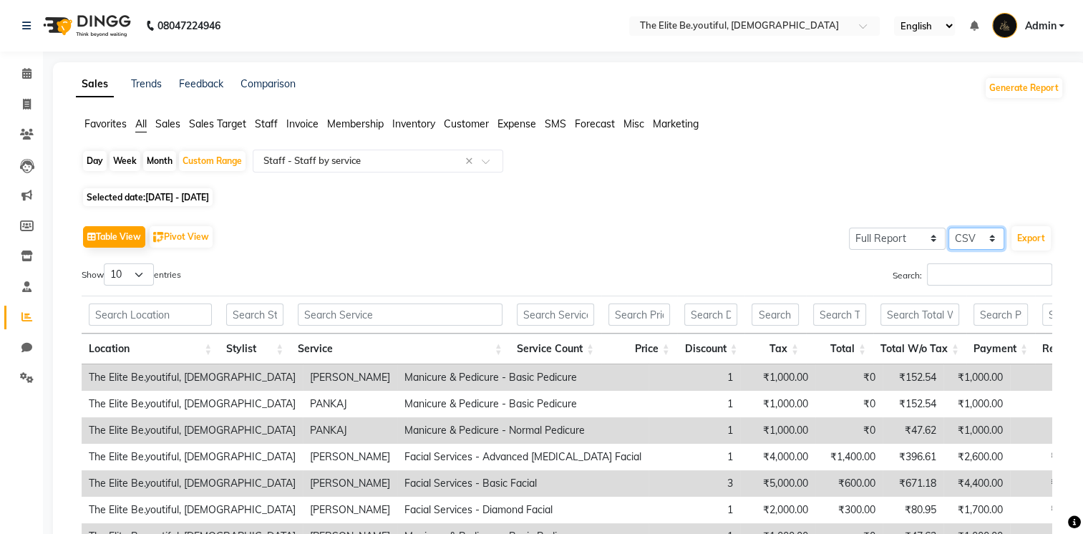
click at [992, 234] on select "Select CSV PDF" at bounding box center [977, 239] width 56 height 22
drag, startPoint x: 795, startPoint y: 262, endPoint x: 803, endPoint y: 262, distance: 7.9
click at [795, 262] on div "Table View Pivot View Select Full Report Filtered Report Select CSV PDF Export …" at bounding box center [567, 456] width 971 height 468
click at [934, 236] on select "Select Full Report Filtered Report" at bounding box center [897, 239] width 97 height 22
click at [736, 259] on div "Table View Pivot View Select Full Report Filtered Report Select CSV PDF Export …" at bounding box center [567, 456] width 971 height 468
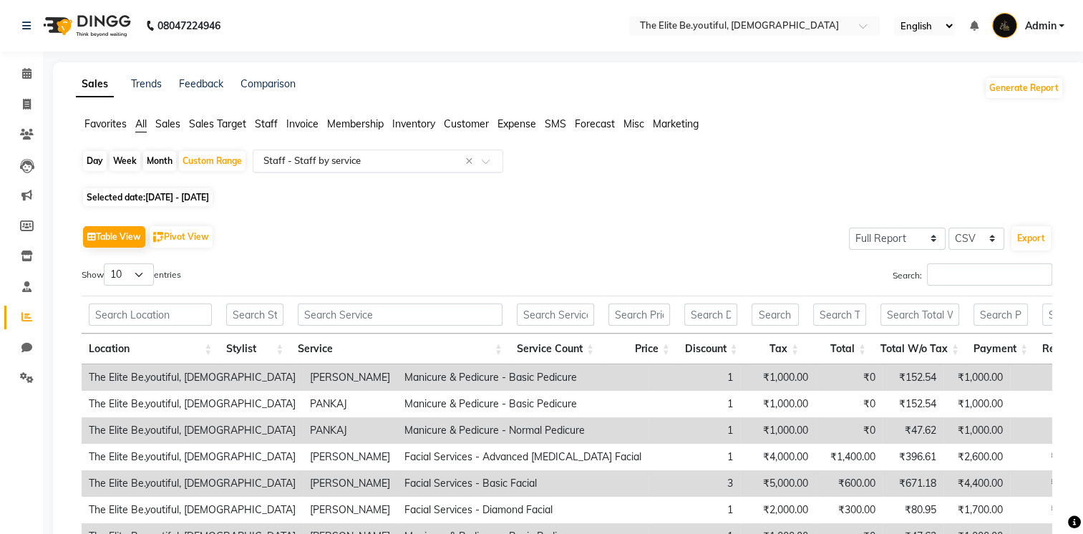
click at [490, 162] on span at bounding box center [491, 165] width 18 height 14
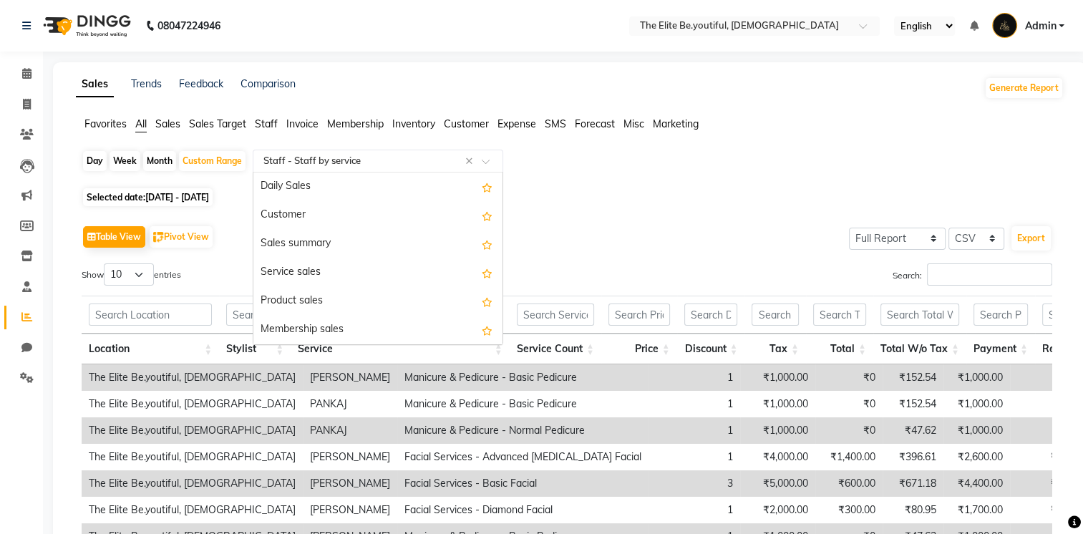
scroll to position [544, 0]
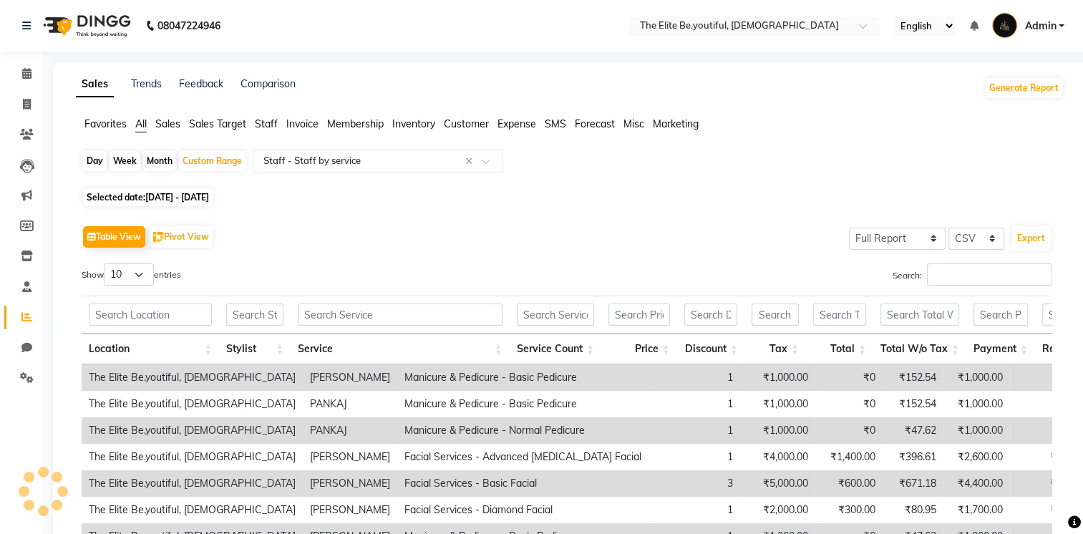
click at [591, 246] on div "Table View Pivot View Select Full Report Filtered Report Select CSV PDF Export" at bounding box center [567, 237] width 971 height 30
click at [369, 311] on input "text" at bounding box center [400, 315] width 204 height 22
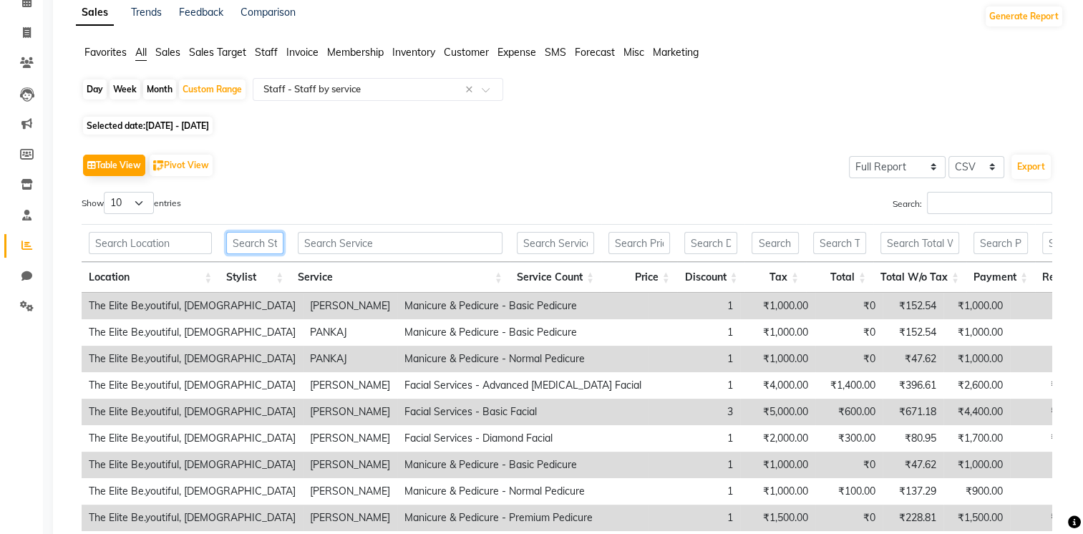
click at [268, 246] on input "text" at bounding box center [254, 243] width 57 height 22
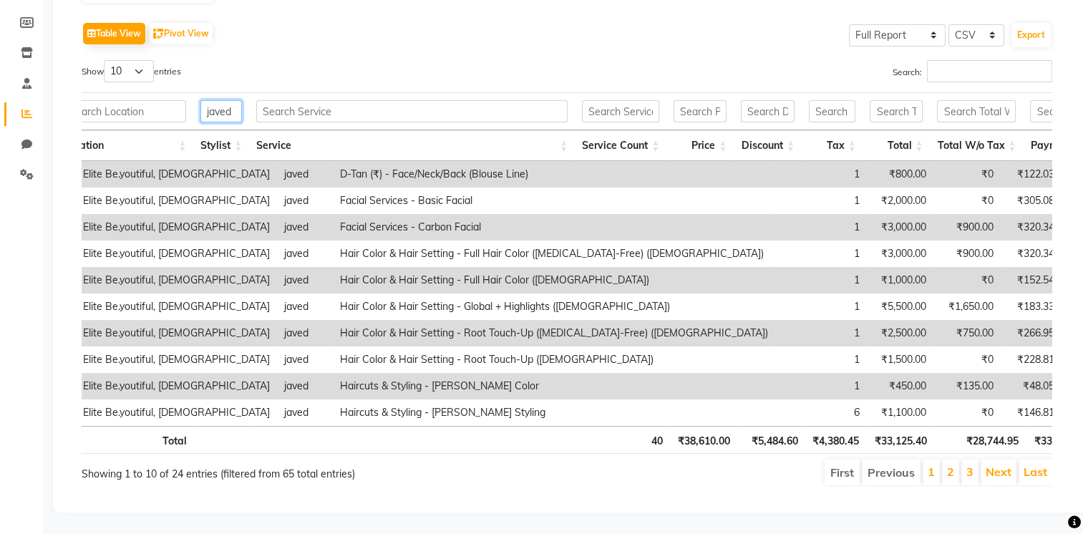
scroll to position [0, 0]
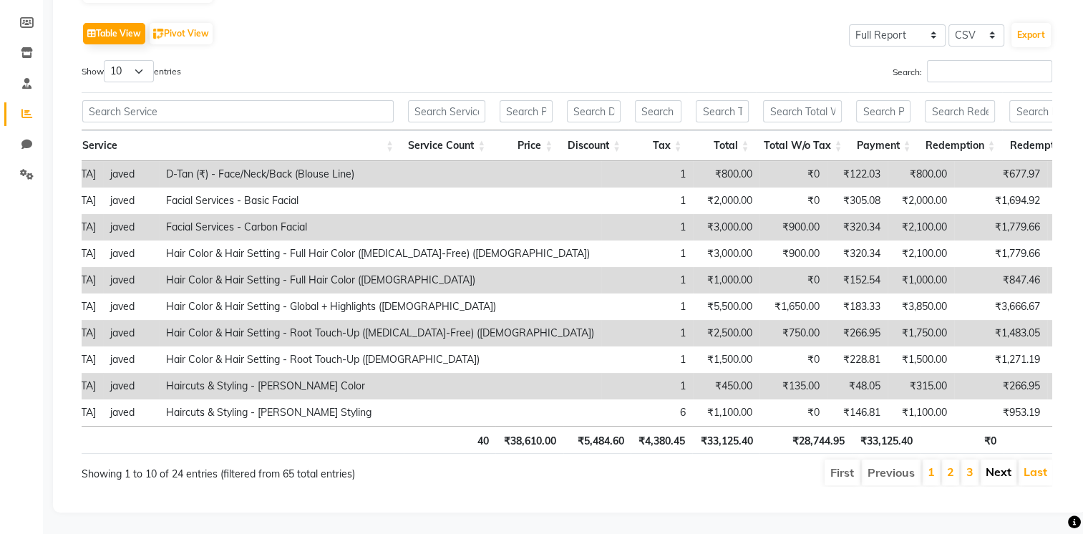
type input "javed"
click at [999, 465] on link "Next" at bounding box center [999, 472] width 26 height 14
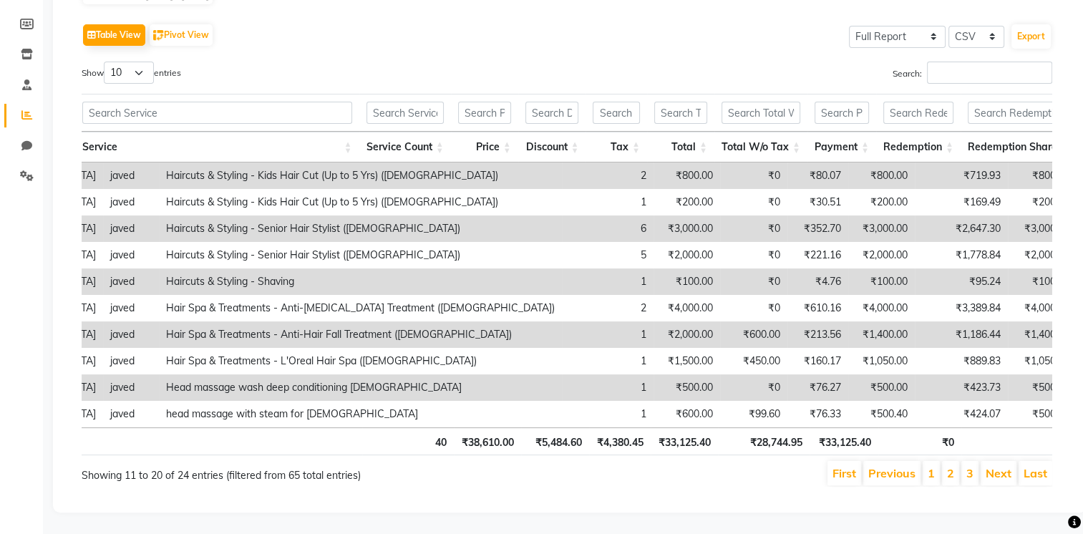
click at [999, 466] on link "Next" at bounding box center [999, 473] width 26 height 14
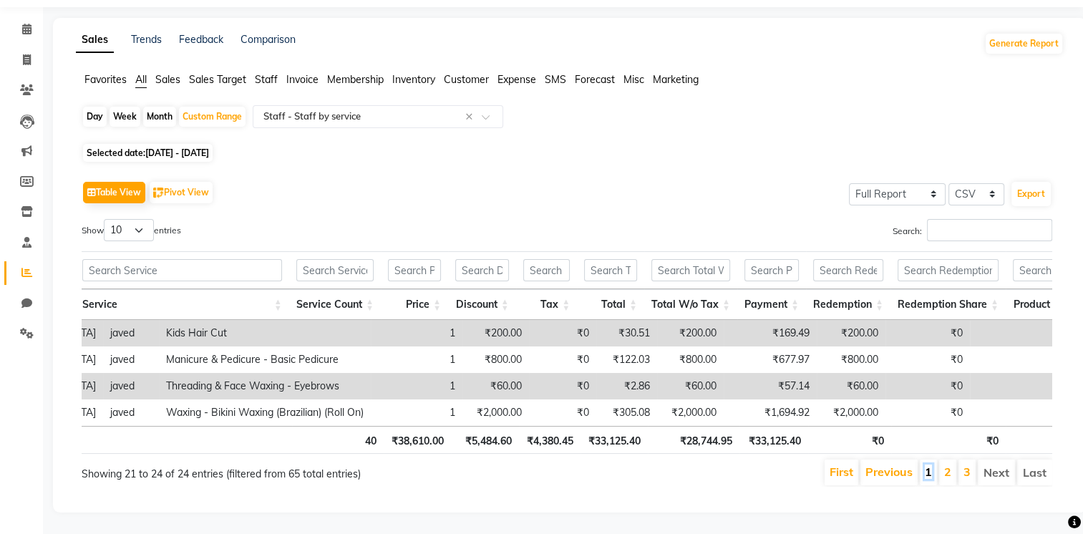
click at [931, 465] on link "1" at bounding box center [928, 472] width 7 height 14
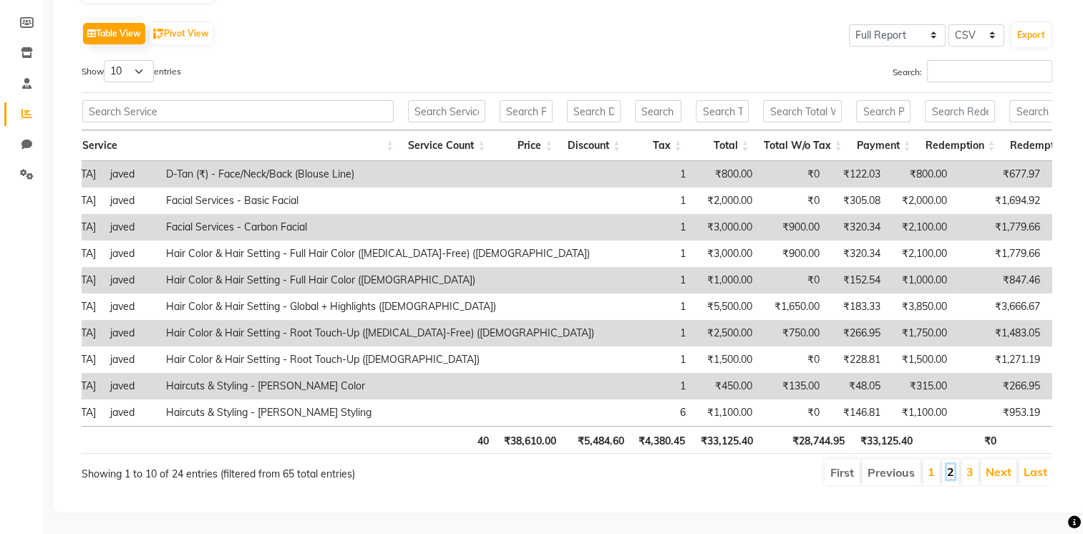
click at [954, 465] on link "2" at bounding box center [950, 472] width 7 height 14
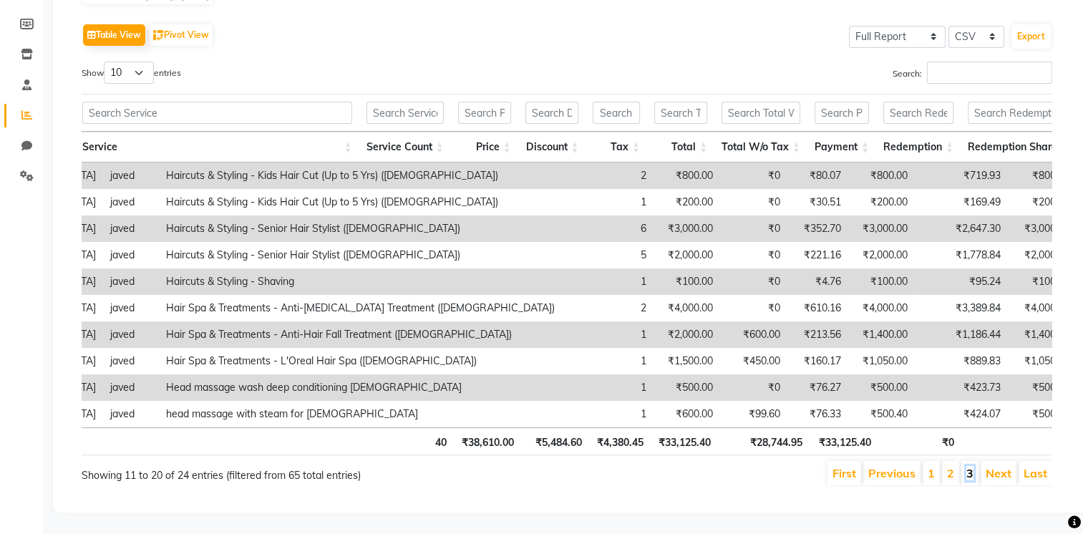
click at [972, 466] on link "3" at bounding box center [970, 473] width 7 height 14
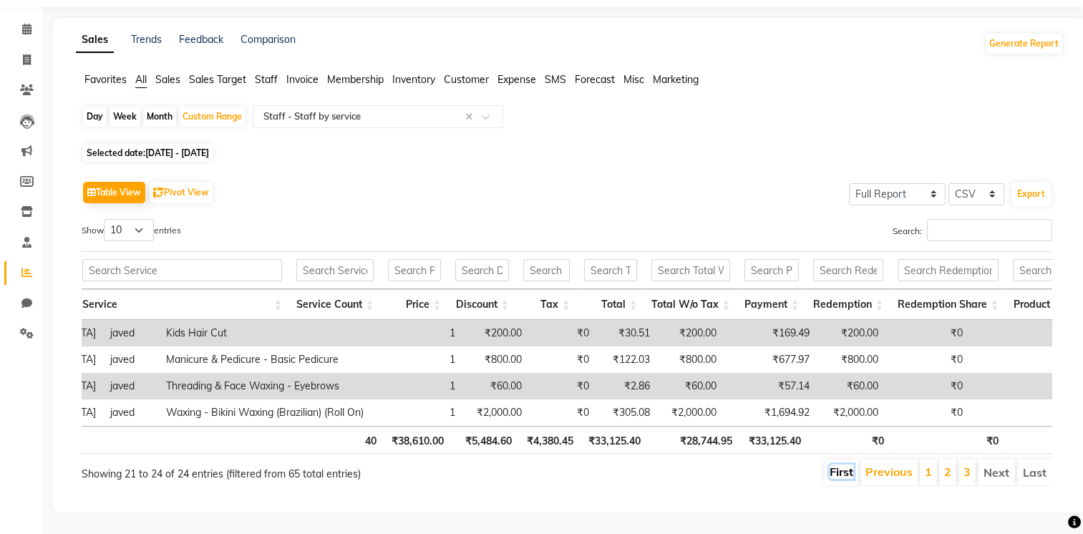
click at [853, 465] on link "First" at bounding box center [842, 472] width 24 height 14
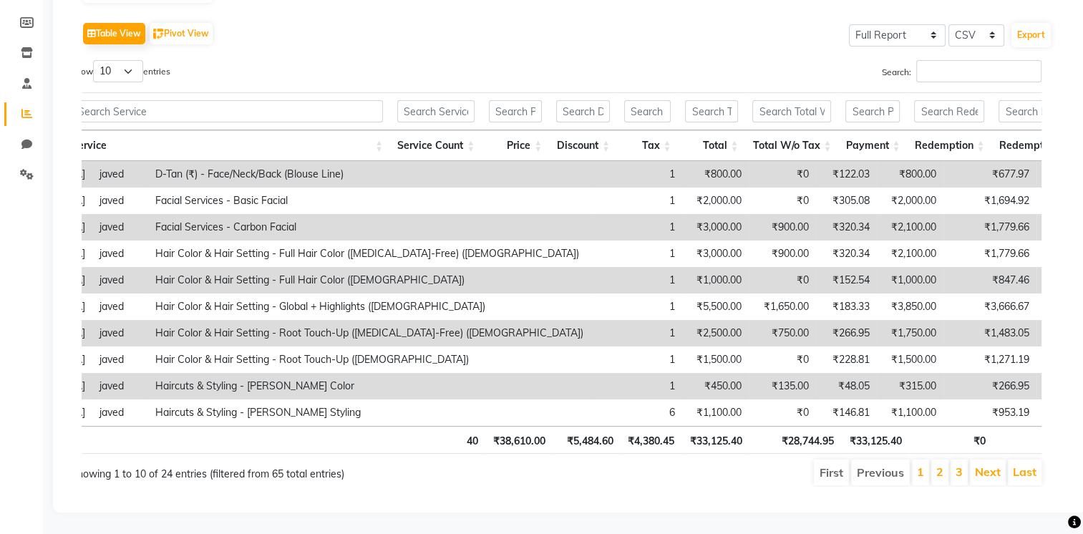
click at [881, 460] on li "Previous" at bounding box center [880, 473] width 59 height 26
click at [835, 460] on li "First" at bounding box center [831, 473] width 35 height 26
click at [834, 464] on li "First" at bounding box center [831, 473] width 35 height 26
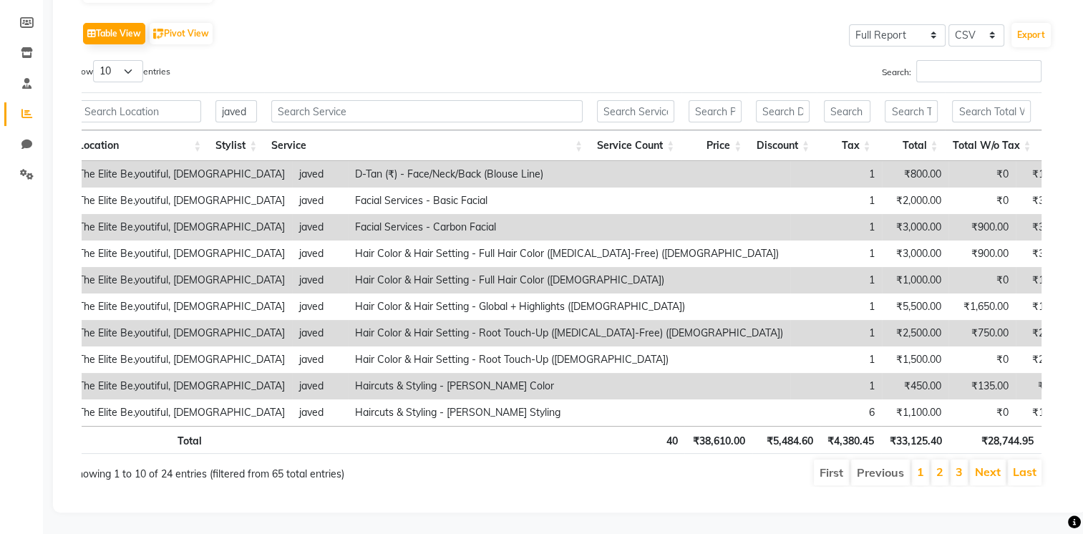
click at [832, 460] on li "First" at bounding box center [831, 473] width 35 height 26
drag, startPoint x: 700, startPoint y: 429, endPoint x: 759, endPoint y: 429, distance: 58.7
click at [759, 429] on tr "Total 40 ₹38,610.00 ₹5,484.60 ₹4,380.45 ₹33,125.40 ₹28,744.95 ₹33,125.40 ₹0 ₹0 …" at bounding box center [733, 440] width 1324 height 28
drag, startPoint x: 759, startPoint y: 429, endPoint x: 735, endPoint y: 463, distance: 42.1
click at [735, 463] on ul "First Previous 1 2 3 Next Last" at bounding box center [764, 473] width 558 height 26
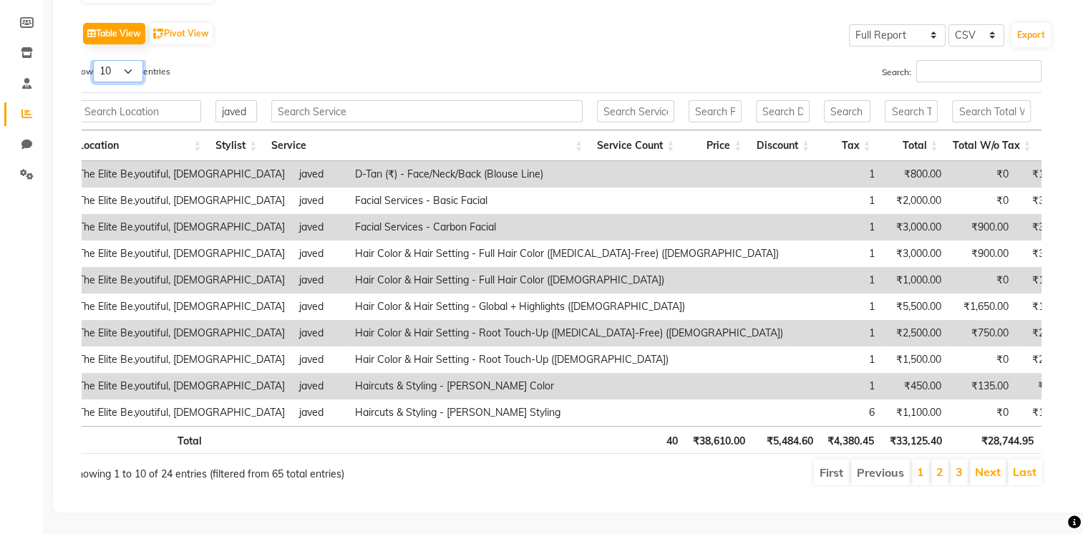
click at [132, 60] on select "10 25 50 100" at bounding box center [118, 71] width 50 height 22
click at [95, 60] on select "10 25 50 100" at bounding box center [118, 71] width 50 height 22
click at [248, 100] on input "javed" at bounding box center [237, 111] width 42 height 22
drag, startPoint x: 249, startPoint y: 92, endPoint x: 130, endPoint y: 76, distance: 120.7
click at [130, 92] on tr "javed" at bounding box center [733, 111] width 1324 height 38
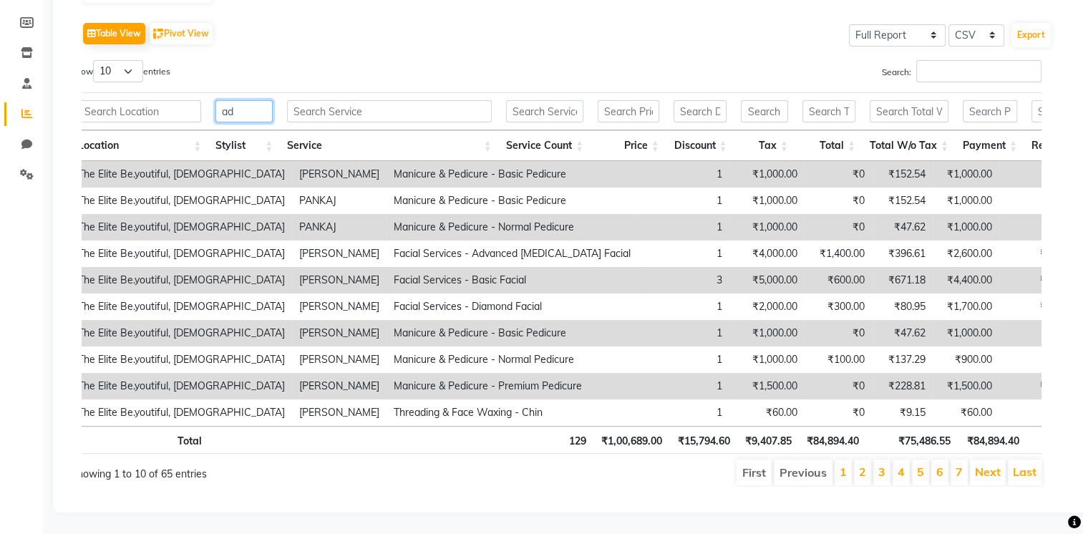
scroll to position [197, 0]
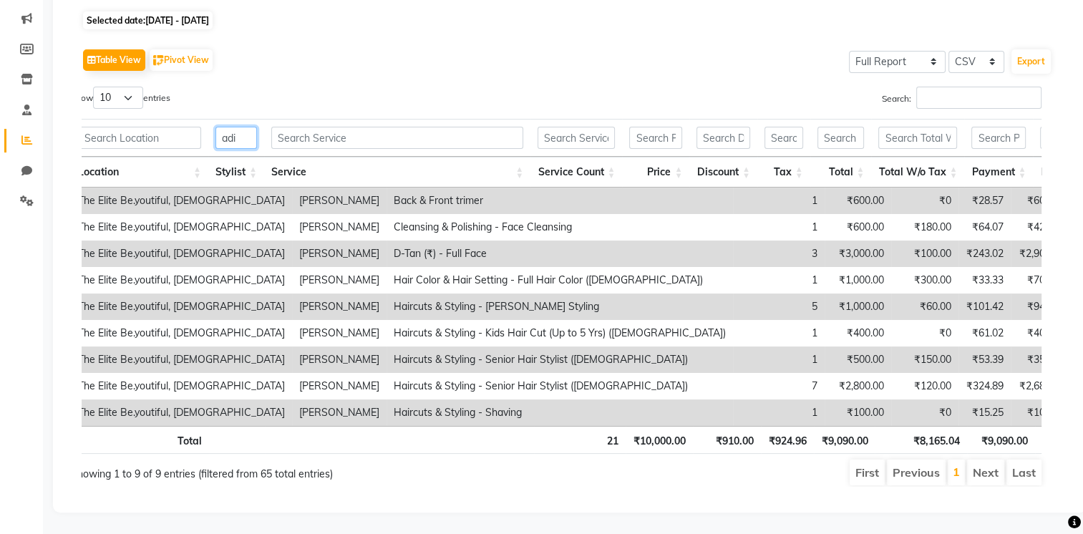
type input "adil"
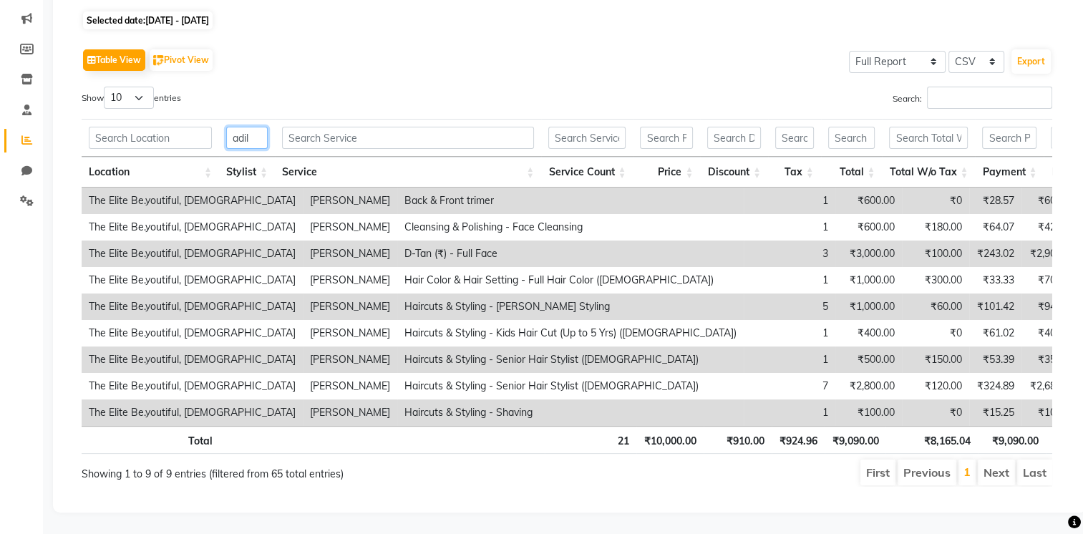
drag, startPoint x: 240, startPoint y: 116, endPoint x: 94, endPoint y: 117, distance: 146.1
click at [92, 119] on tr "adil" at bounding box center [707, 138] width 1250 height 38
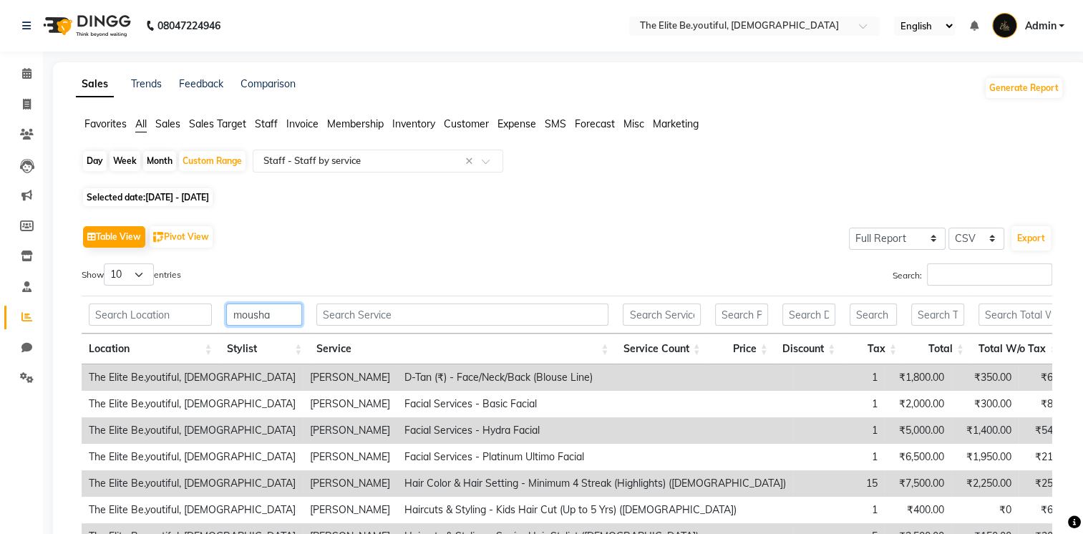
type input "[PERSON_NAME]"
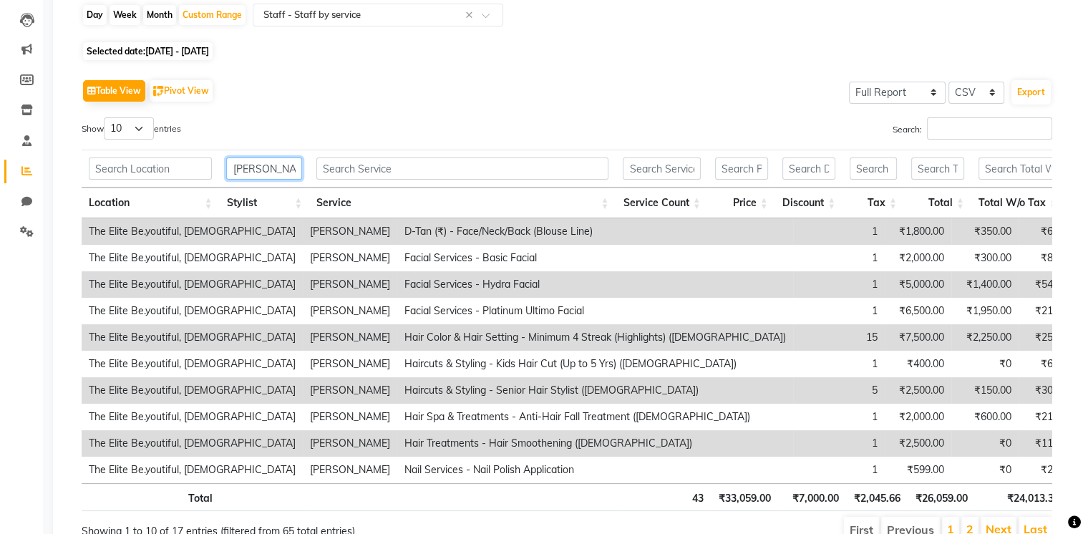
scroll to position [223, 0]
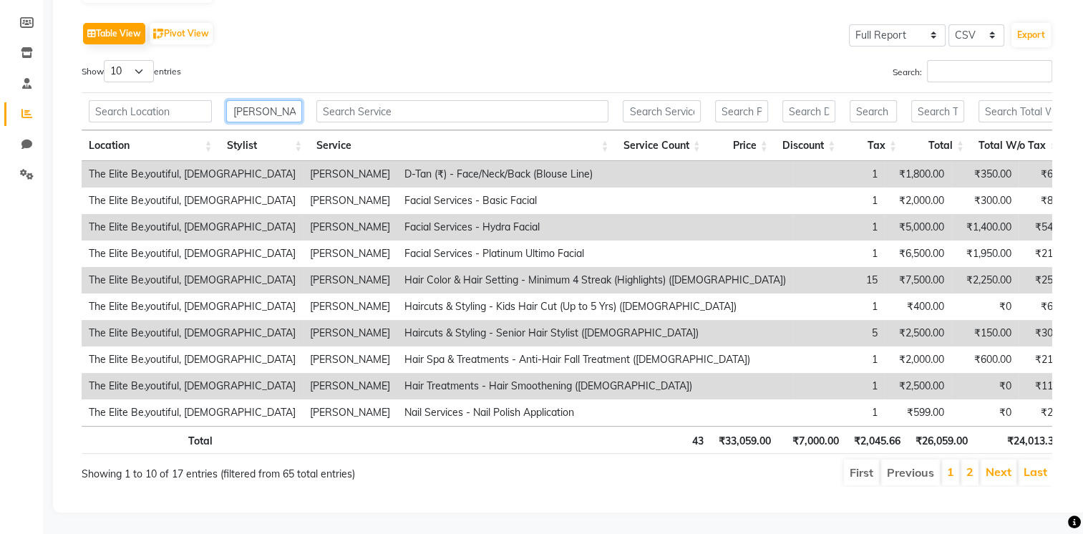
drag, startPoint x: 291, startPoint y: 92, endPoint x: 146, endPoint y: 90, distance: 145.4
click at [146, 92] on tr "[PERSON_NAME]" at bounding box center [751, 111] width 1339 height 38
type input "[PERSON_NAME]"
click at [266, 100] on input "text" at bounding box center [264, 111] width 76 height 22
drag, startPoint x: 168, startPoint y: 90, endPoint x: 65, endPoint y: 87, distance: 102.4
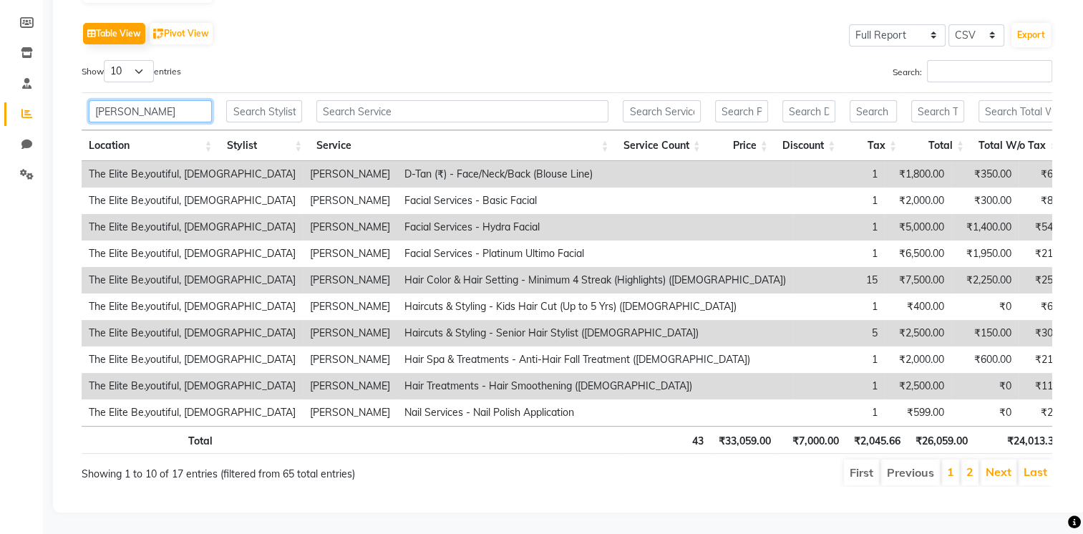
click at [65, 87] on div "Sales Trends Feedback Comparison Generate Report Favorites All Sales Sales Targ…" at bounding box center [570, 186] width 1034 height 654
click at [258, 100] on input "text" at bounding box center [264, 111] width 76 height 22
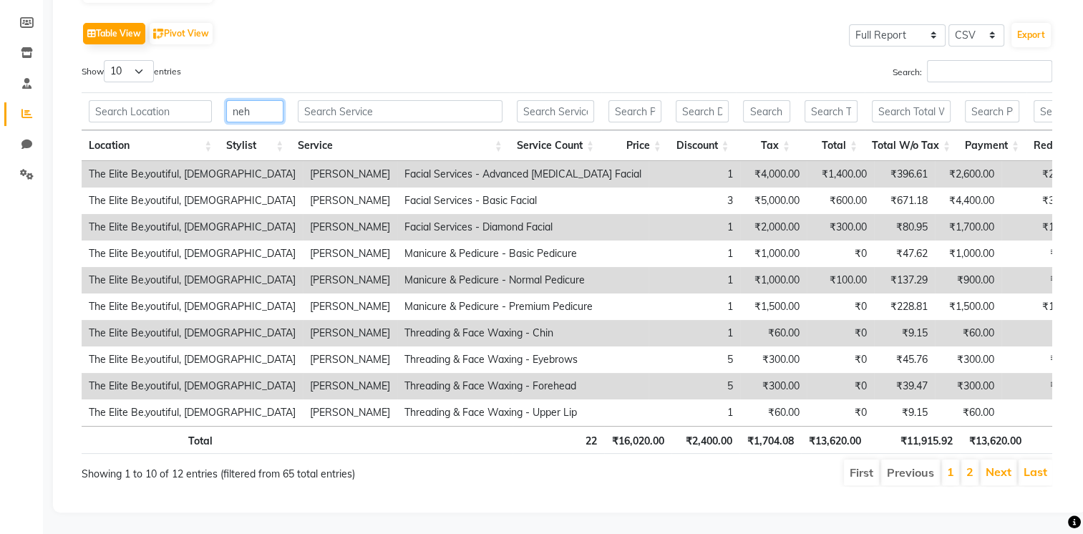
type input "neha"
drag, startPoint x: 263, startPoint y: 89, endPoint x: 112, endPoint y: 64, distance: 153.7
click at [112, 64] on div "Show 10 25 50 100 entries Search: neha Location Stylist Service Service Count P…" at bounding box center [567, 273] width 971 height 427
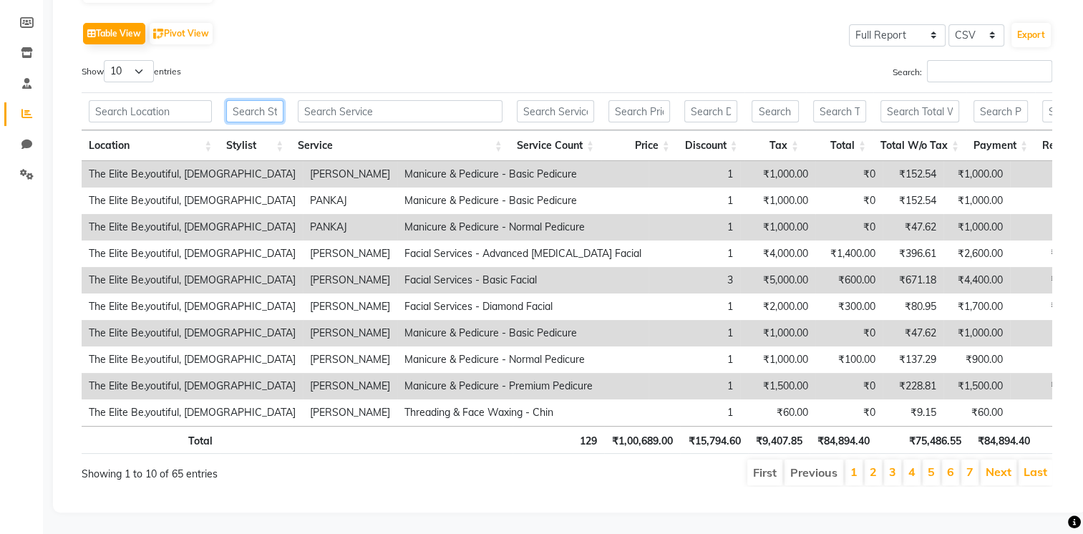
click at [266, 100] on input "text" at bounding box center [254, 111] width 57 height 22
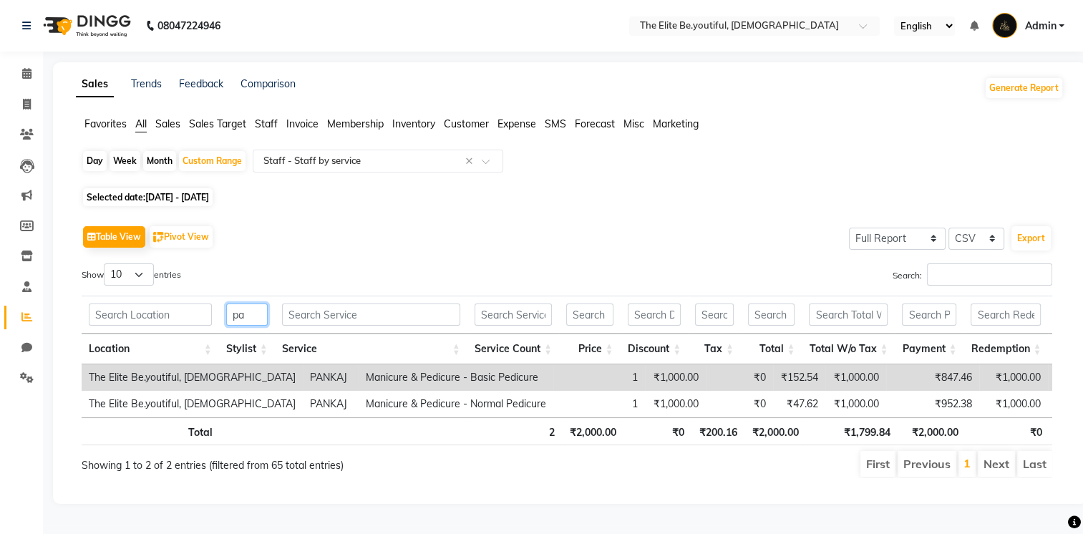
scroll to position [11, 0]
type input "pank"
drag, startPoint x: 233, startPoint y: 301, endPoint x: 133, endPoint y: 302, distance: 99.5
click at [133, 302] on tr "pank" at bounding box center [667, 315] width 1170 height 38
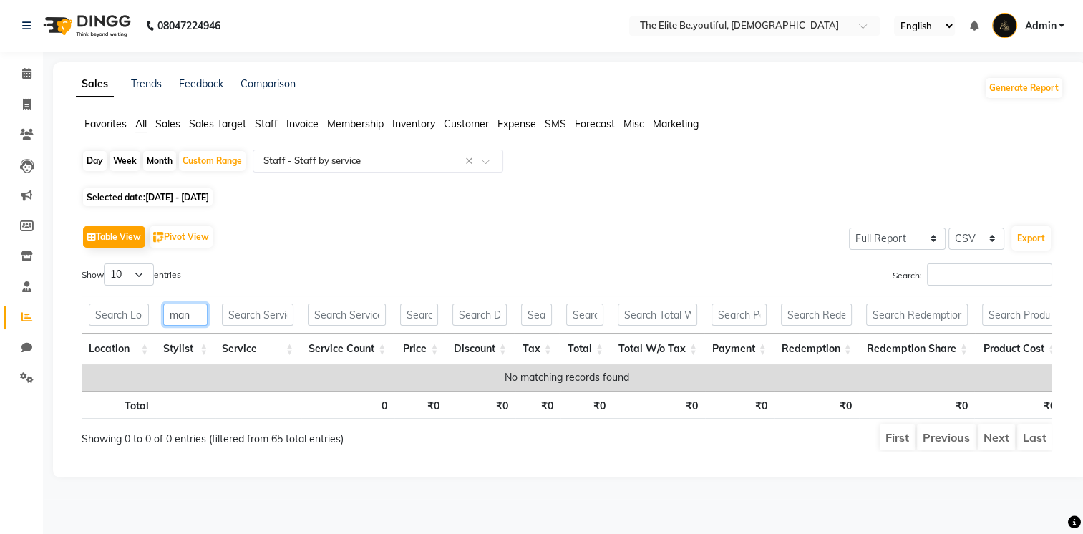
scroll to position [0, 0]
type input "m"
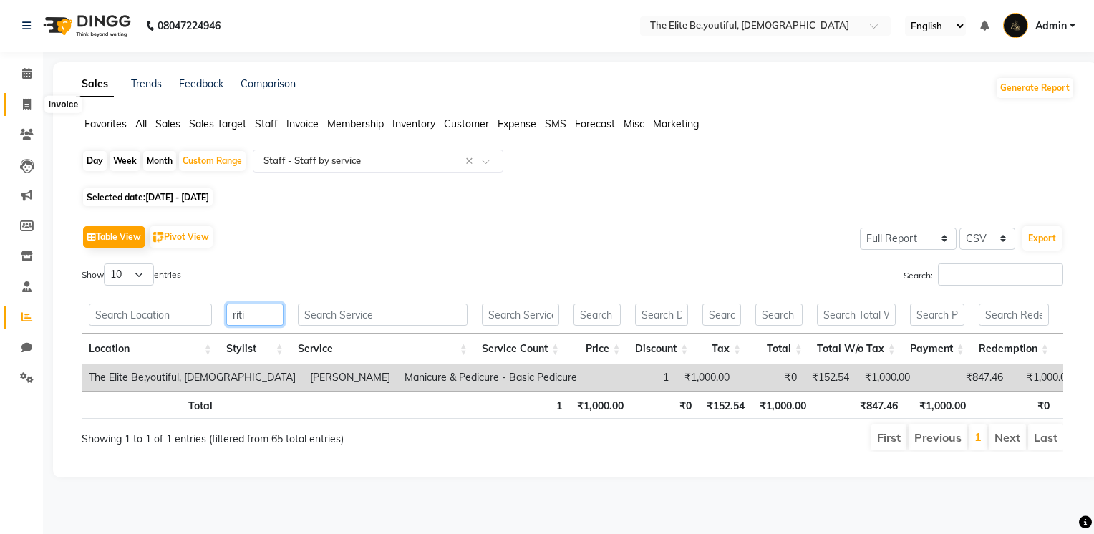
type input "riti"
click at [26, 105] on icon at bounding box center [27, 104] width 8 height 11
select select "service"
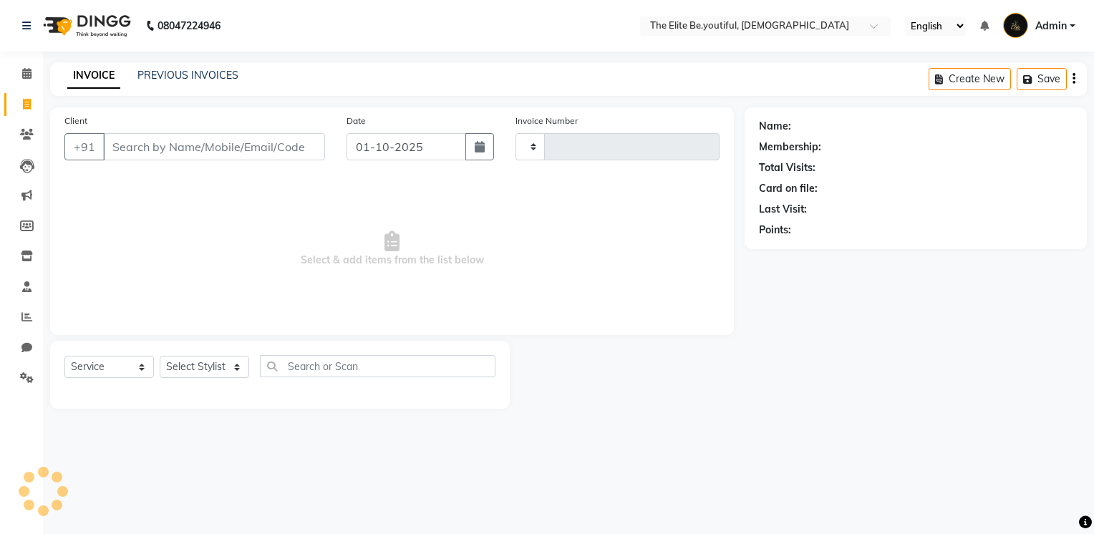
type input "0108"
select select "8173"
click at [158, 73] on link "PREVIOUS INVOICES" at bounding box center [187, 75] width 101 height 13
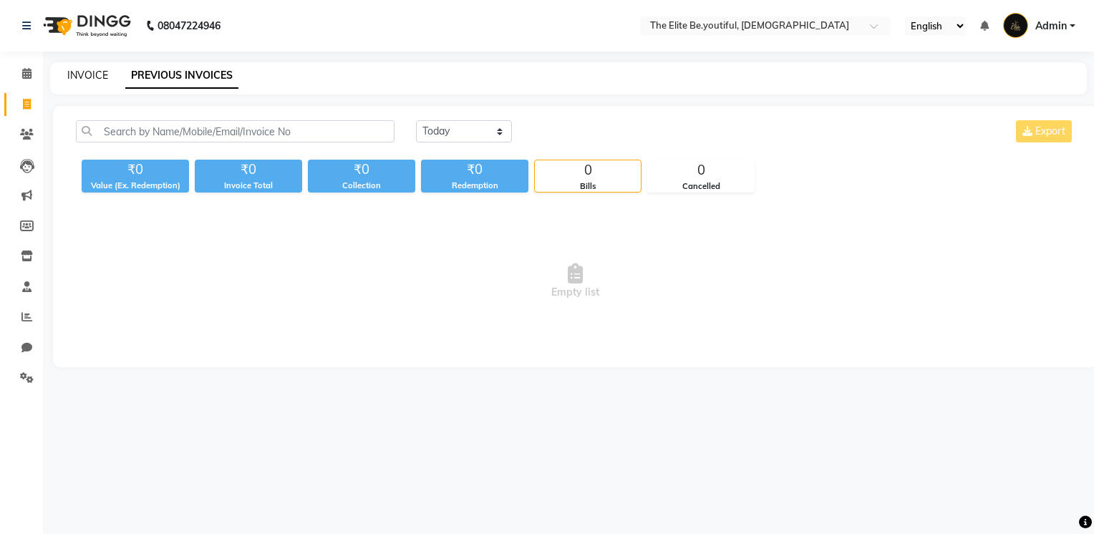
click at [89, 77] on link "INVOICE" at bounding box center [87, 75] width 41 height 13
select select "service"
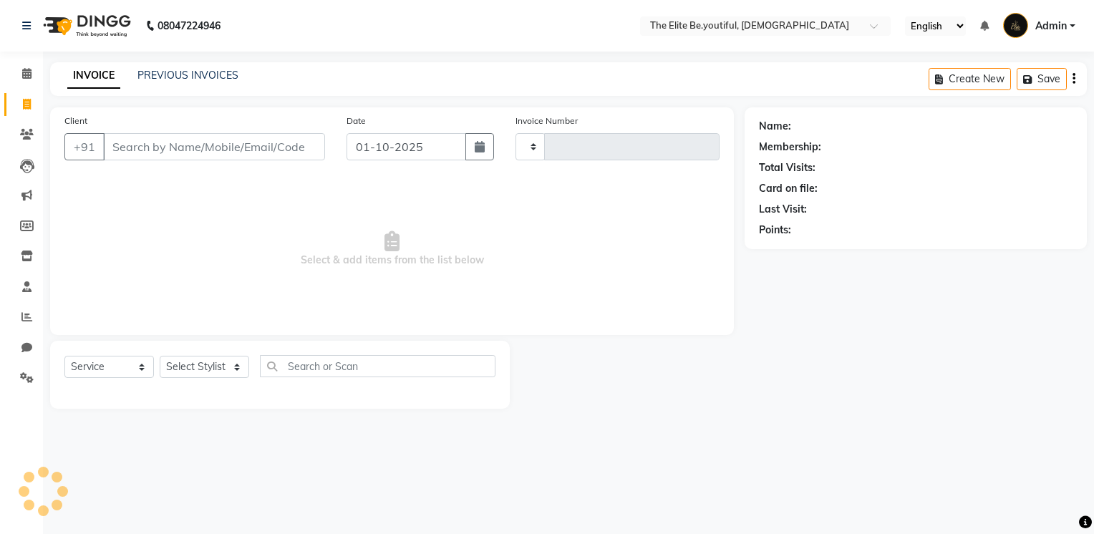
type input "0108"
select select "8173"
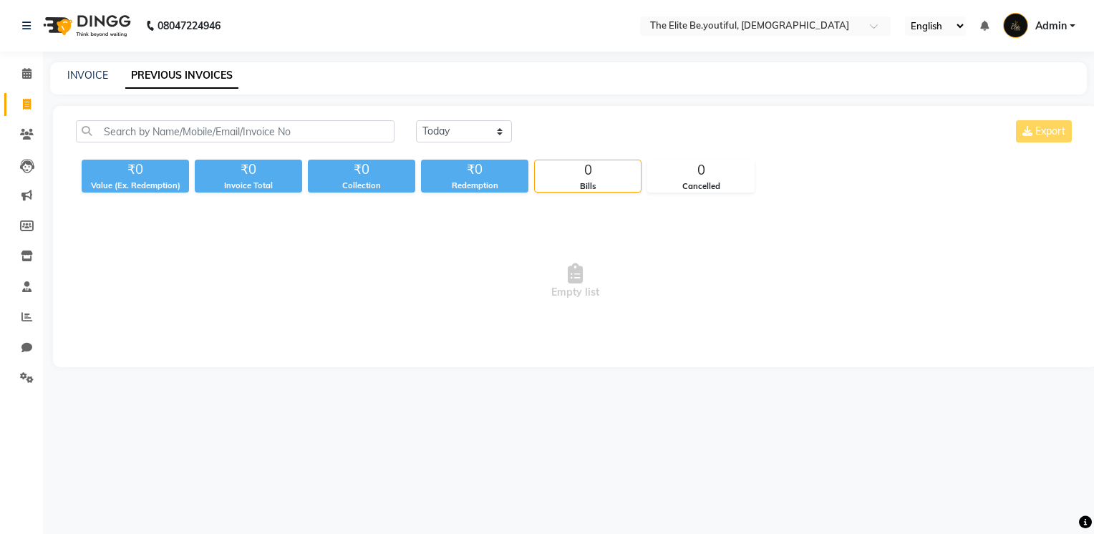
select select "service"
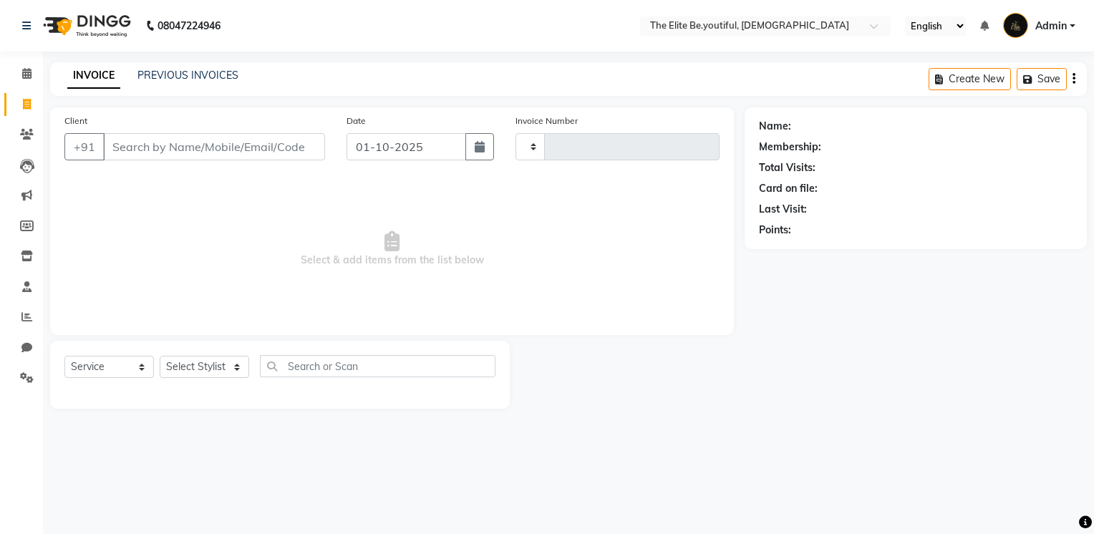
type input "0108"
select select "8173"
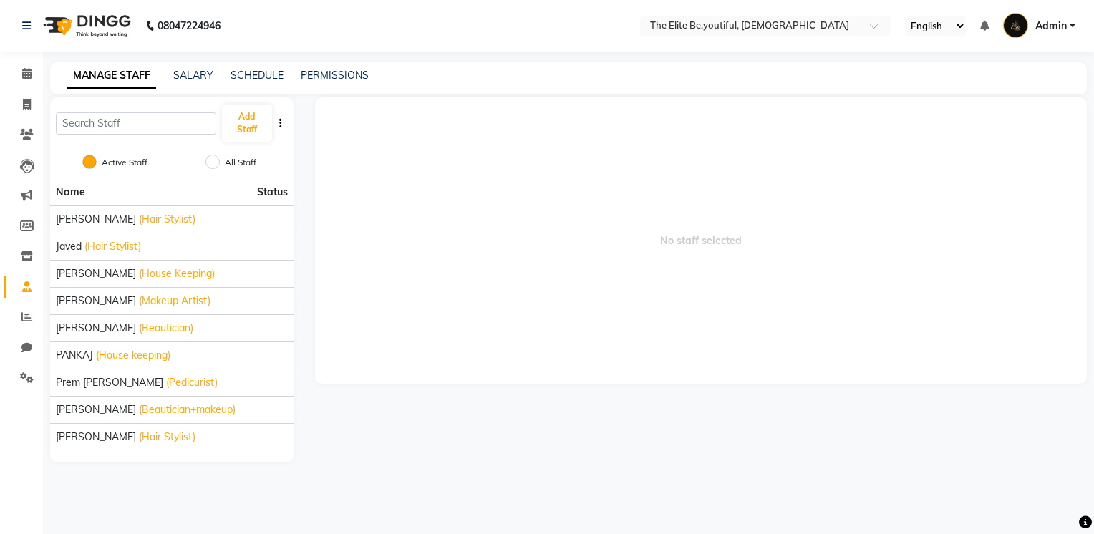
select select
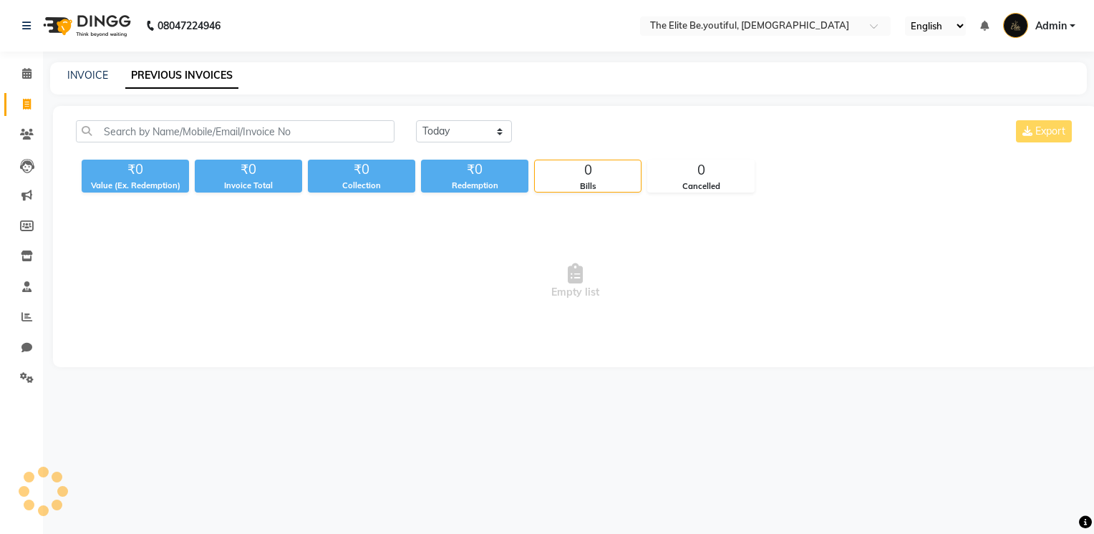
select select "service"
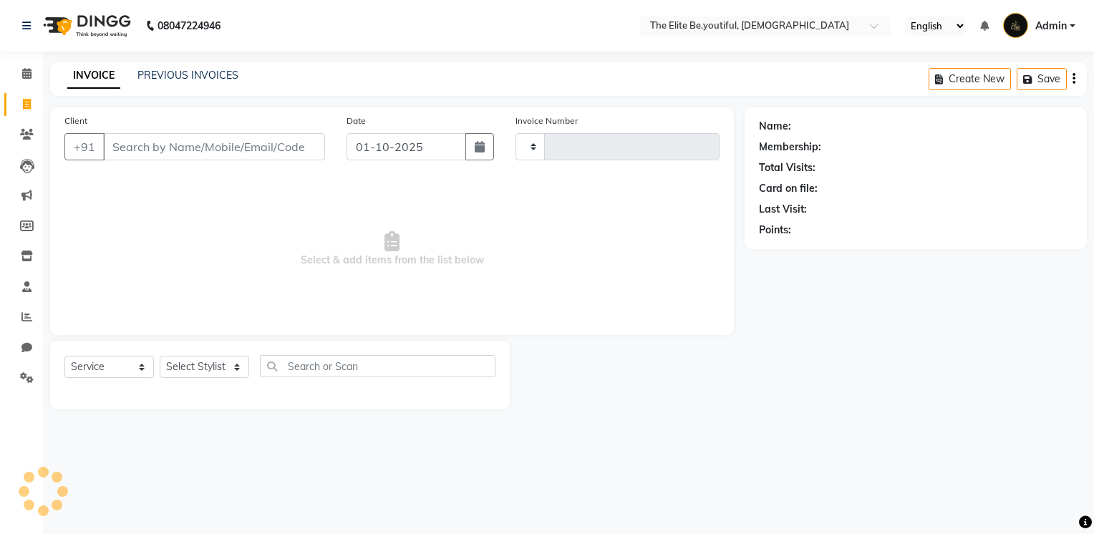
type input "0108"
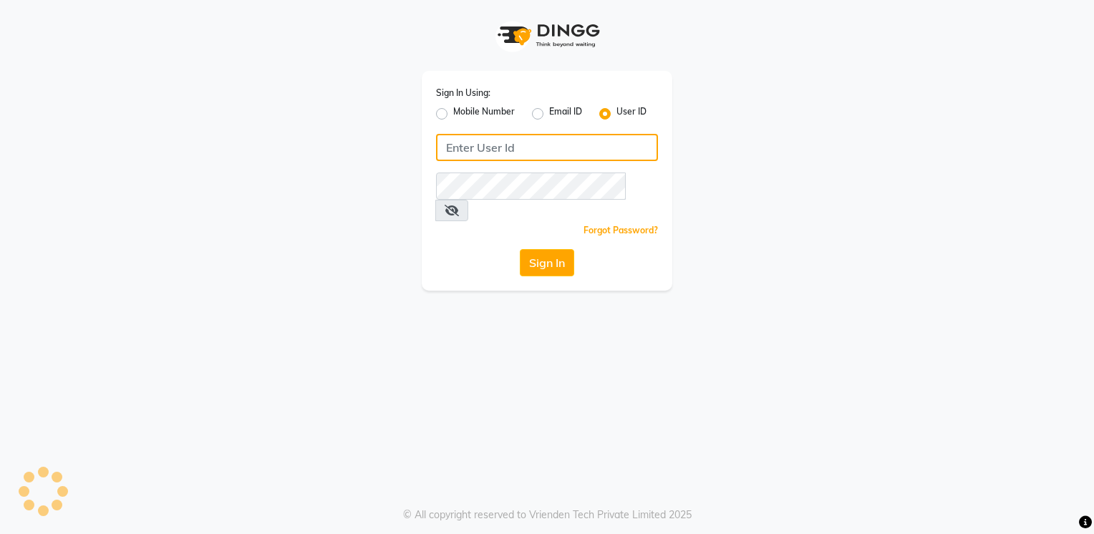
type input "Anup@123"
